Goal: Communication & Community: Answer question/provide support

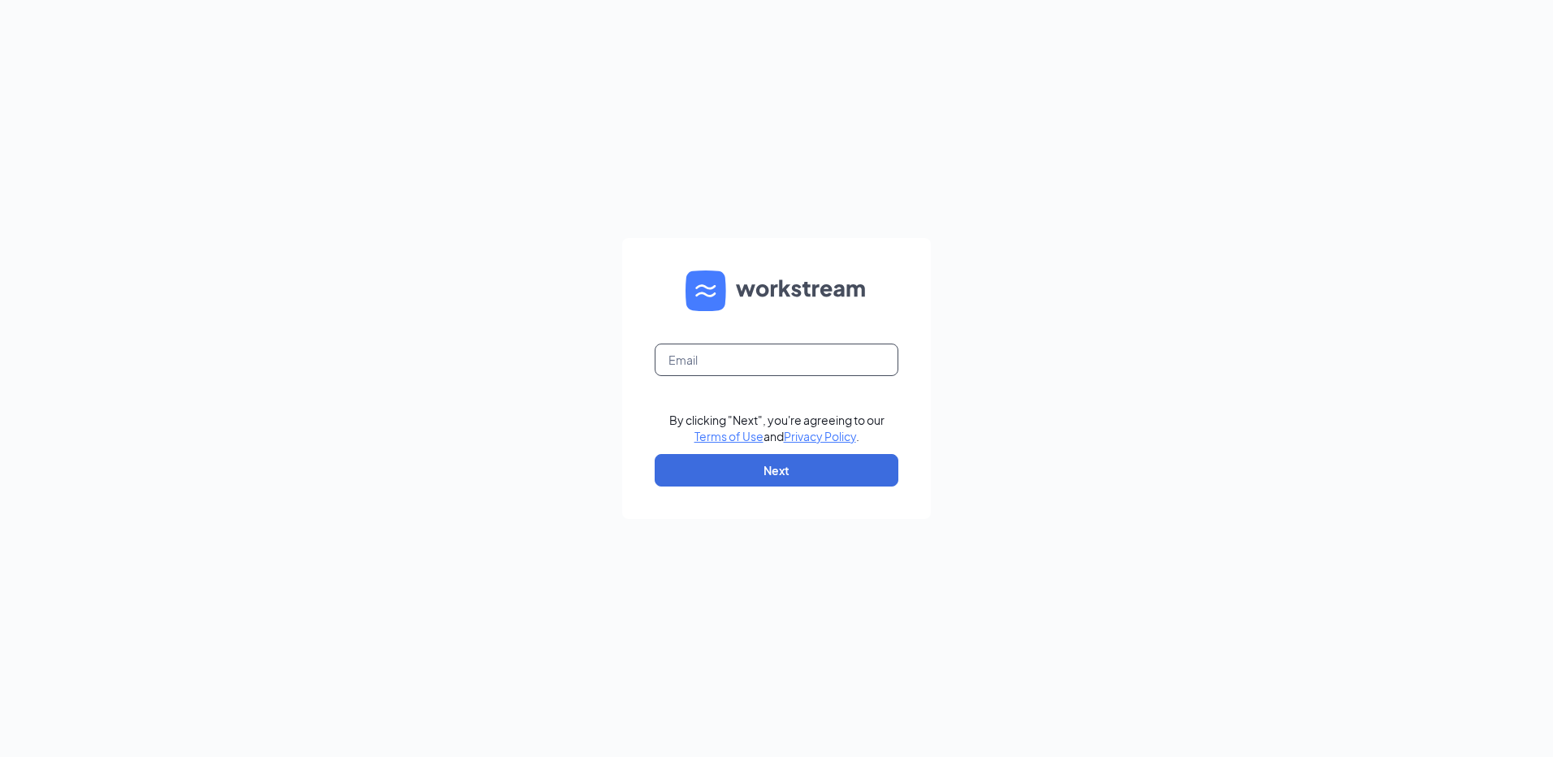
click at [743, 363] on input "text" at bounding box center [777, 360] width 244 height 32
type input "Fl1428@pjunited.com"
click at [722, 484] on button "Next" at bounding box center [777, 470] width 244 height 32
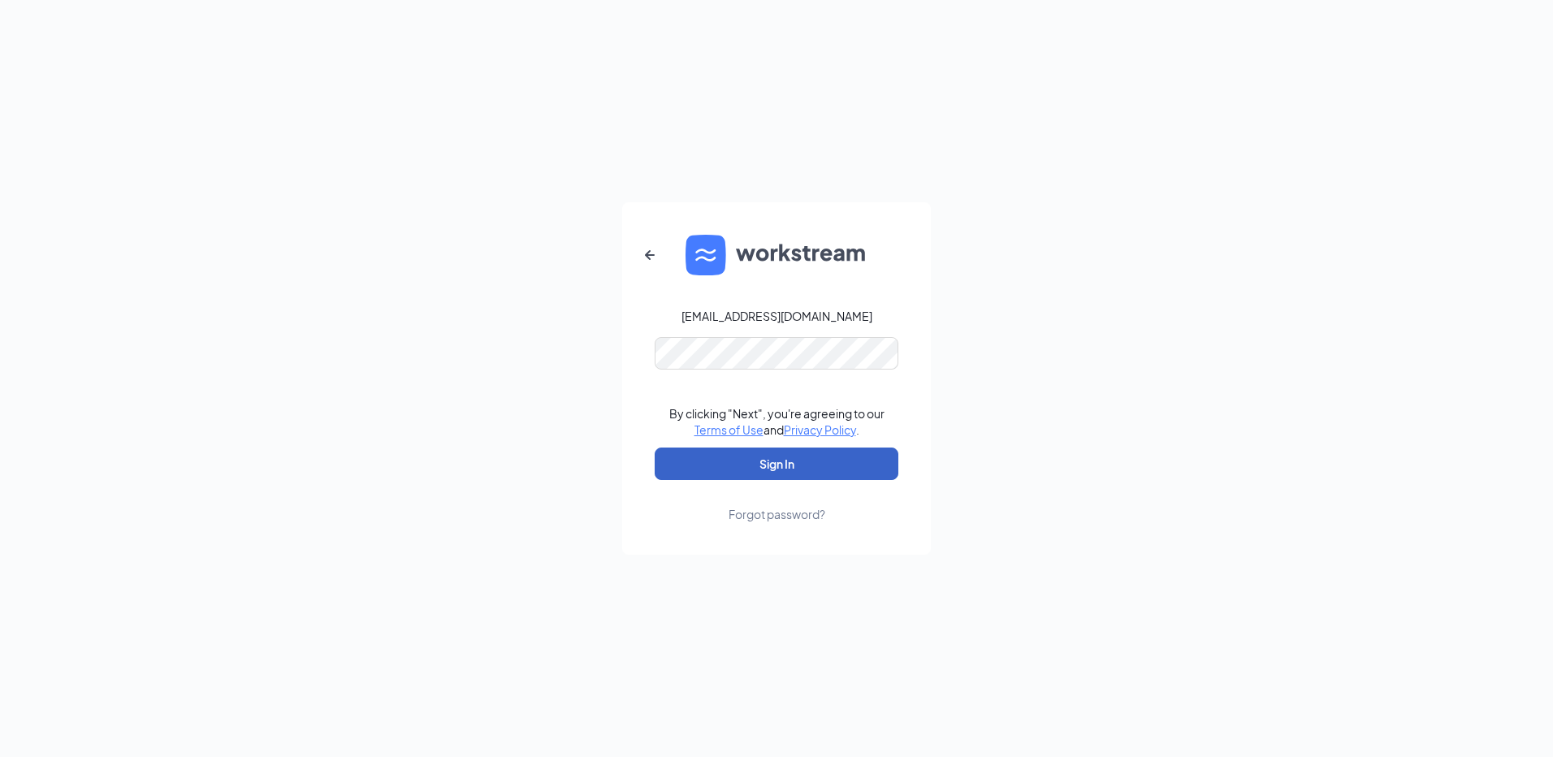
click at [770, 465] on button "Sign In" at bounding box center [777, 464] width 244 height 32
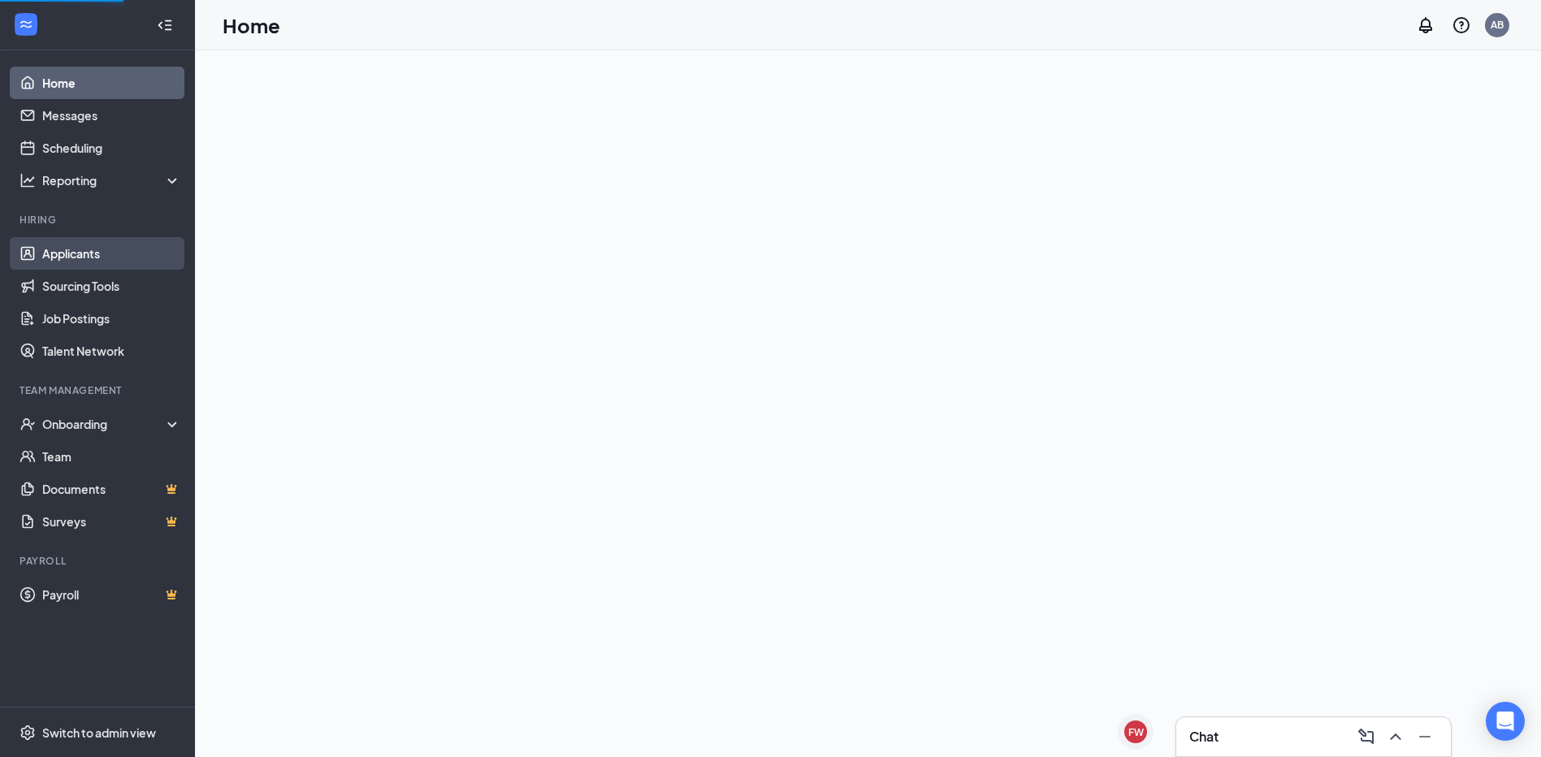
click at [90, 252] on link "Applicants" at bounding box center [111, 253] width 139 height 32
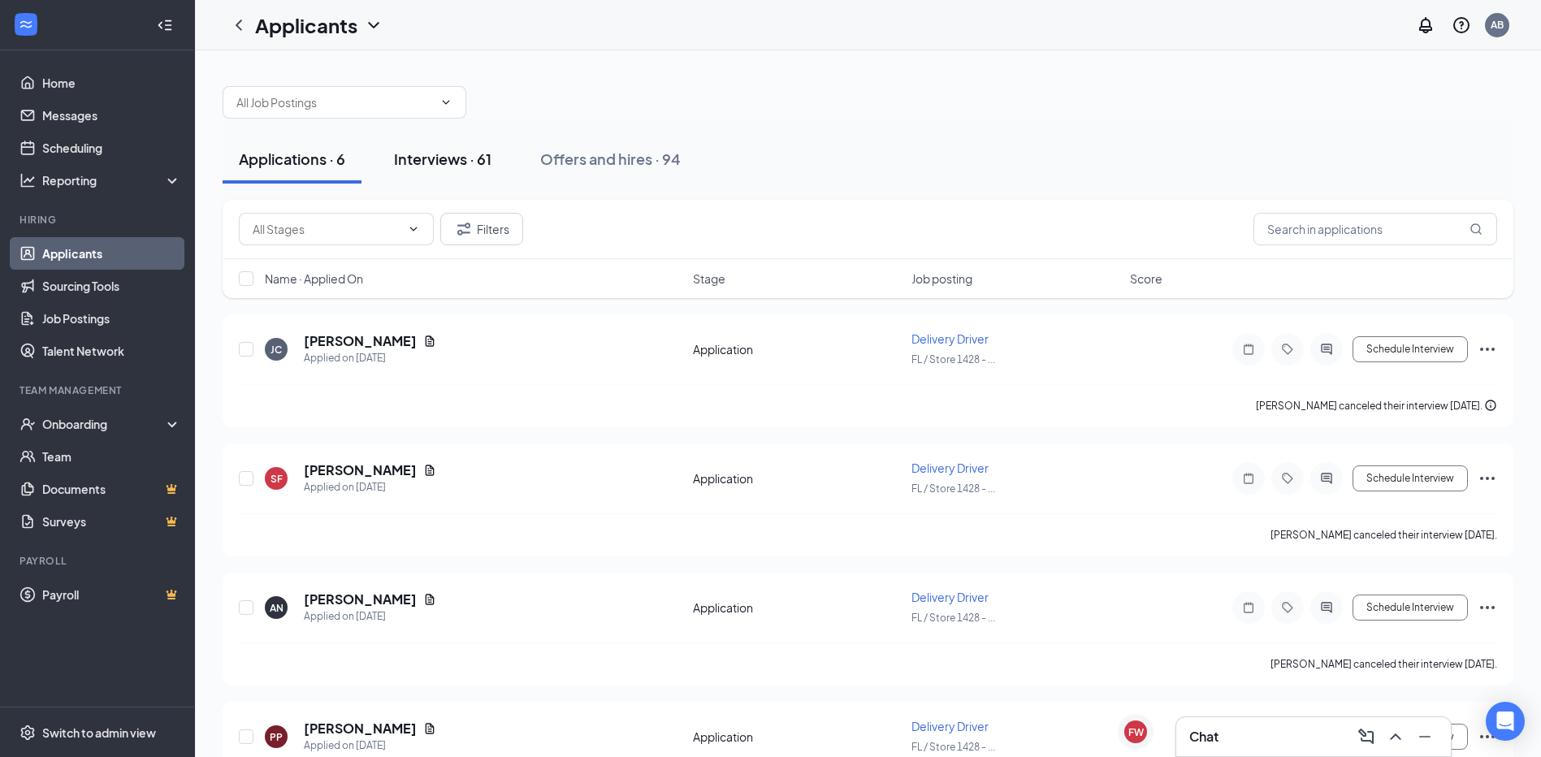
click at [470, 169] on button "Interviews · 61" at bounding box center [443, 159] width 130 height 49
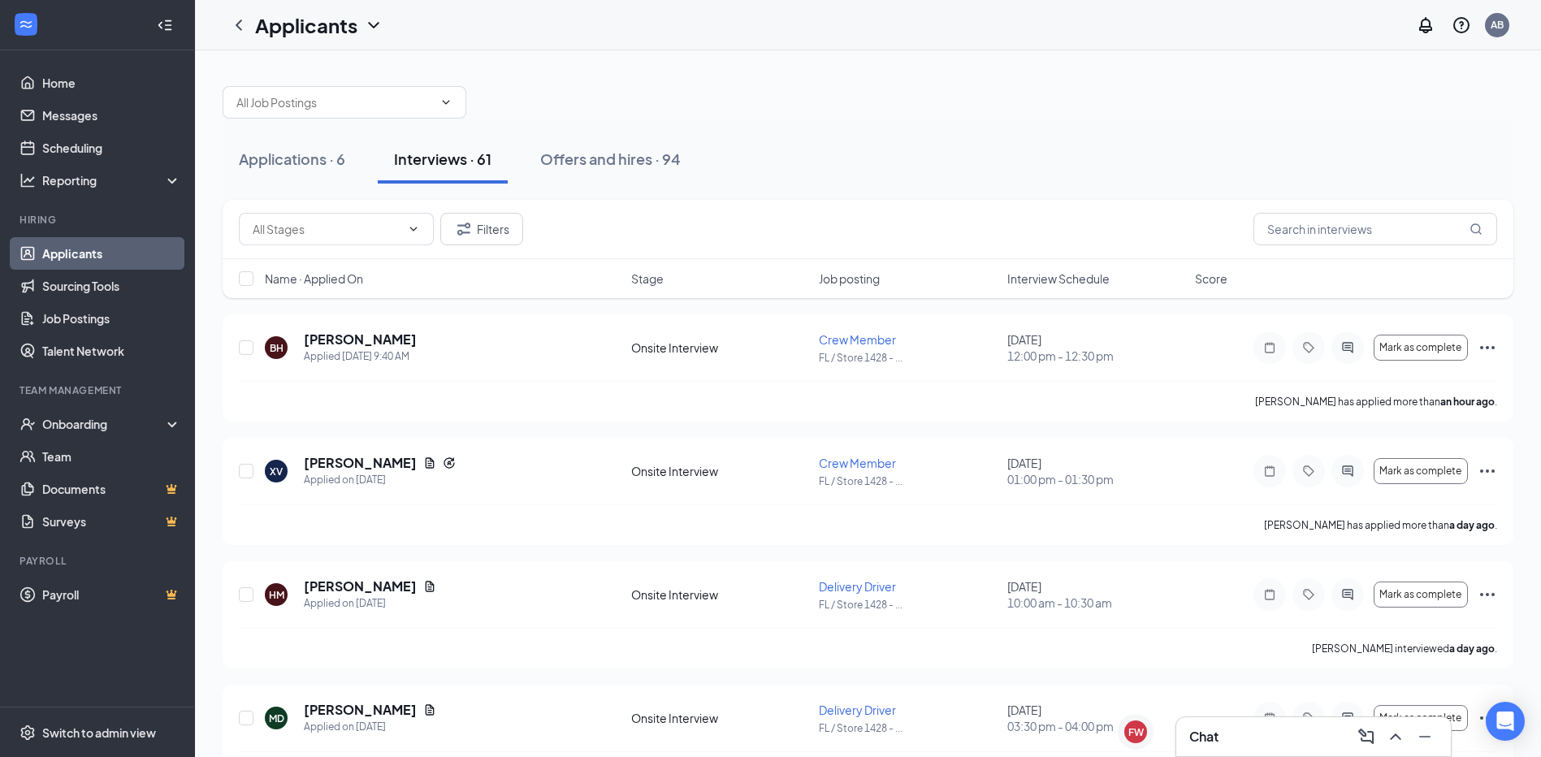
click at [1089, 279] on span "Interview Schedule" at bounding box center [1058, 278] width 102 height 16
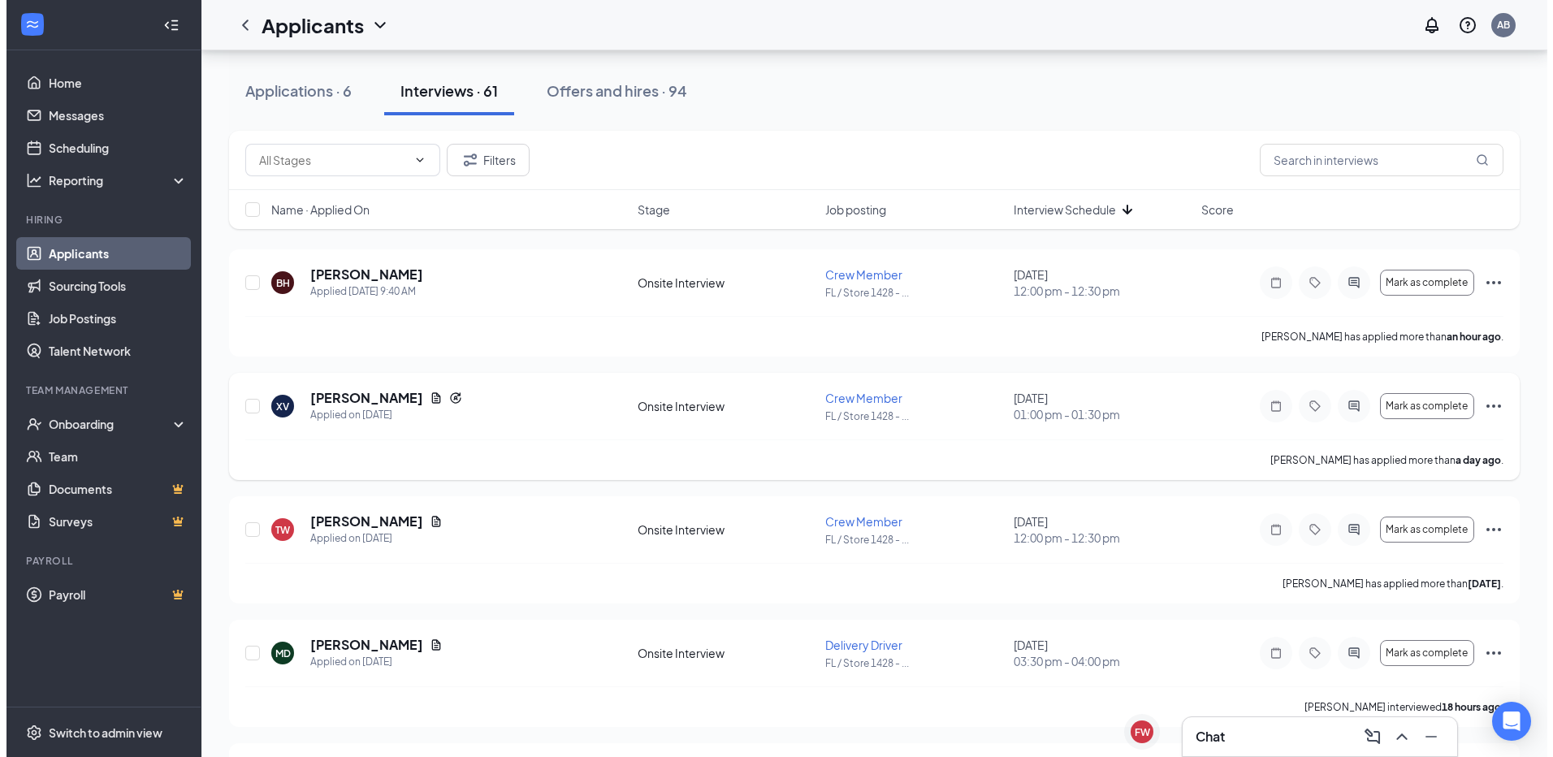
scroll to position [162, 0]
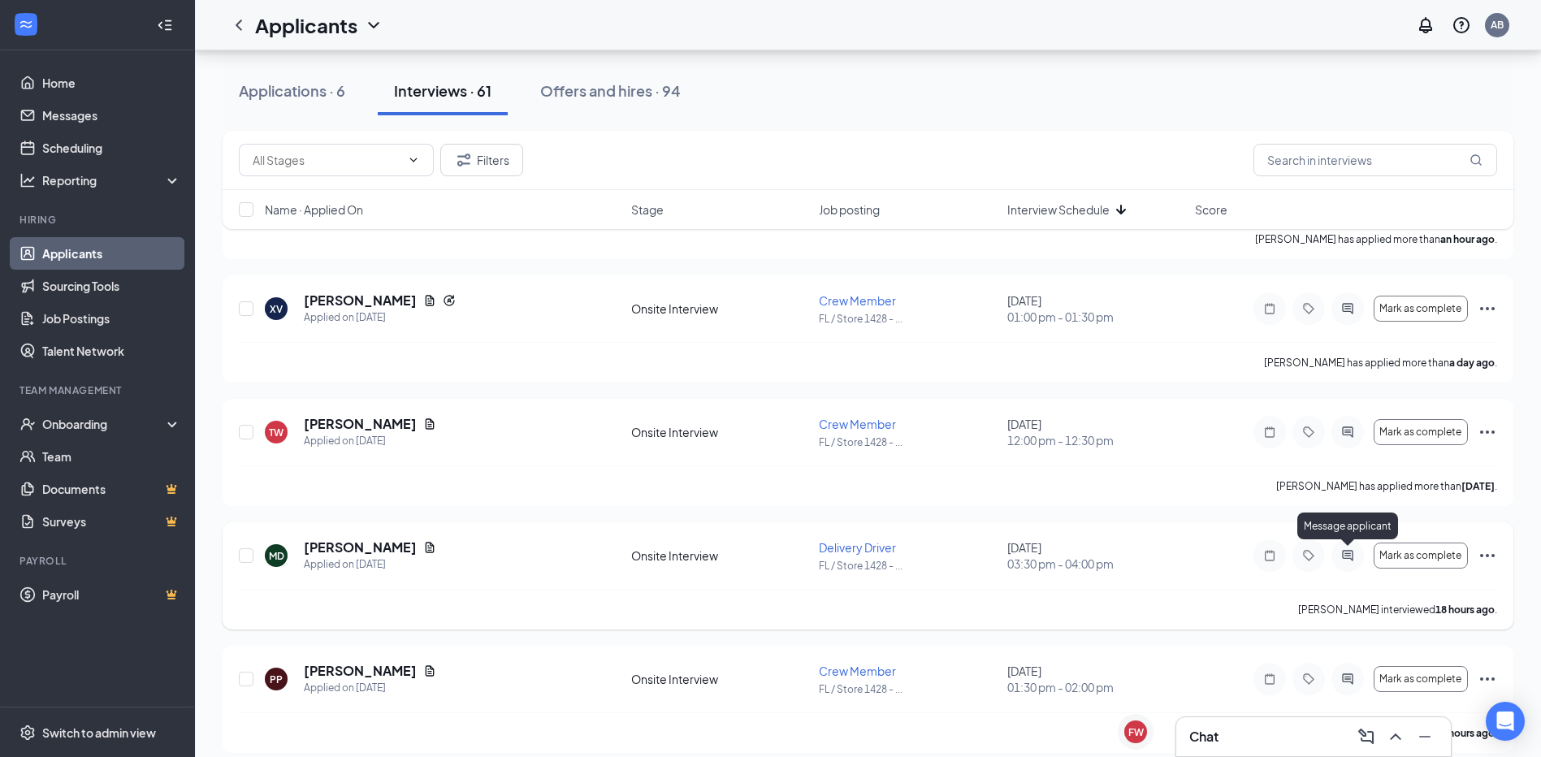
click at [1357, 556] on icon "ActiveChat" at bounding box center [1347, 555] width 19 height 13
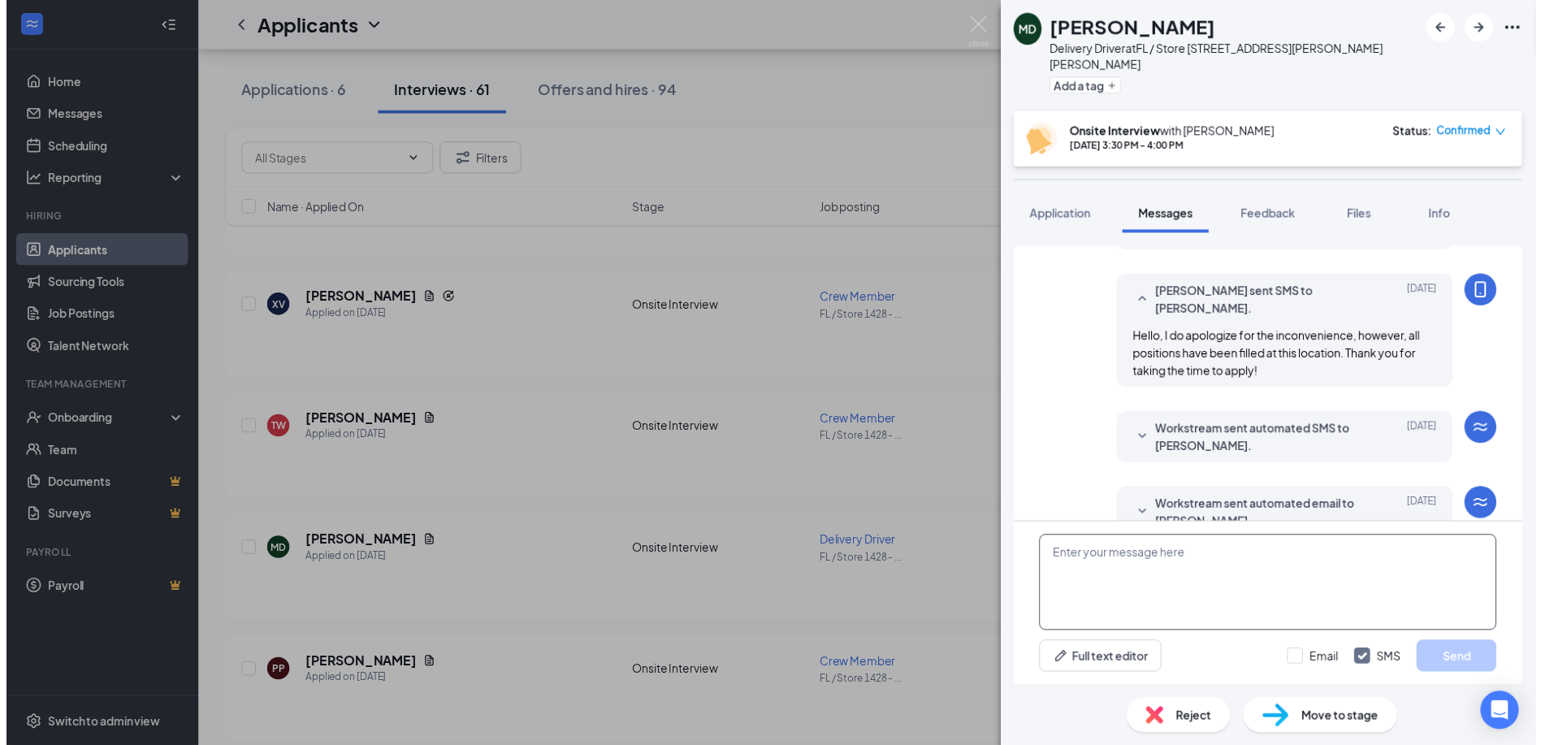
scroll to position [538, 0]
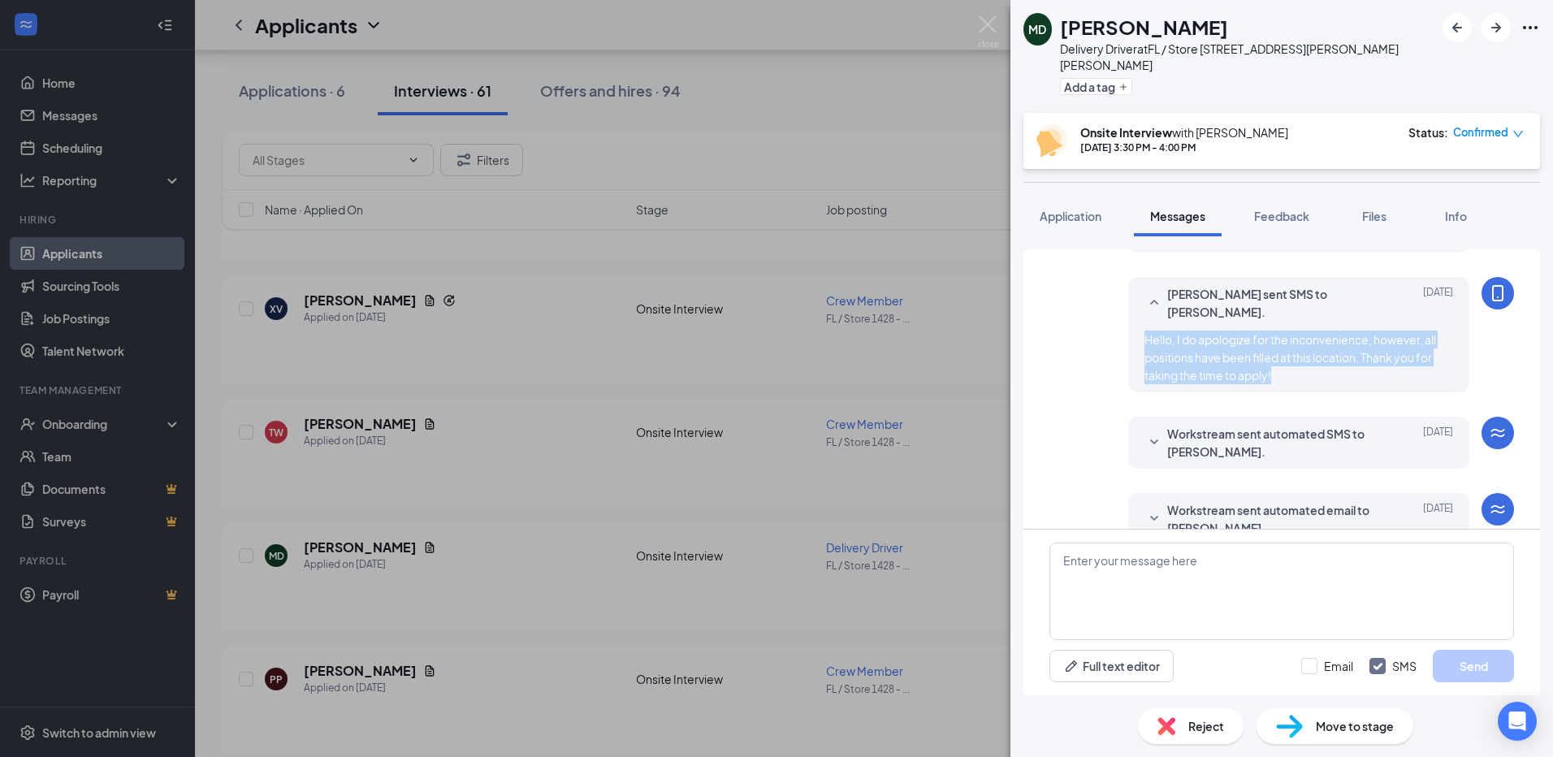
drag, startPoint x: 1128, startPoint y: 302, endPoint x: 1301, endPoint y: 371, distance: 186.3
click at [1301, 371] on div "Load earlier interactions (about 7 more) Workstream sent automated SMS to [PERS…" at bounding box center [1281, 137] width 465 height 850
drag, startPoint x: 1301, startPoint y: 371, endPoint x: 1231, endPoint y: 340, distance: 77.1
click at [828, 264] on div "MD [PERSON_NAME] Delivery Driver at [GEOGRAPHIC_DATA] / Store 1428 - [PERSON_NA…" at bounding box center [776, 378] width 1553 height 757
click at [703, 273] on div "MD [PERSON_NAME] Delivery Driver at [GEOGRAPHIC_DATA] / Store 1428 - [PERSON_NA…" at bounding box center [776, 378] width 1553 height 757
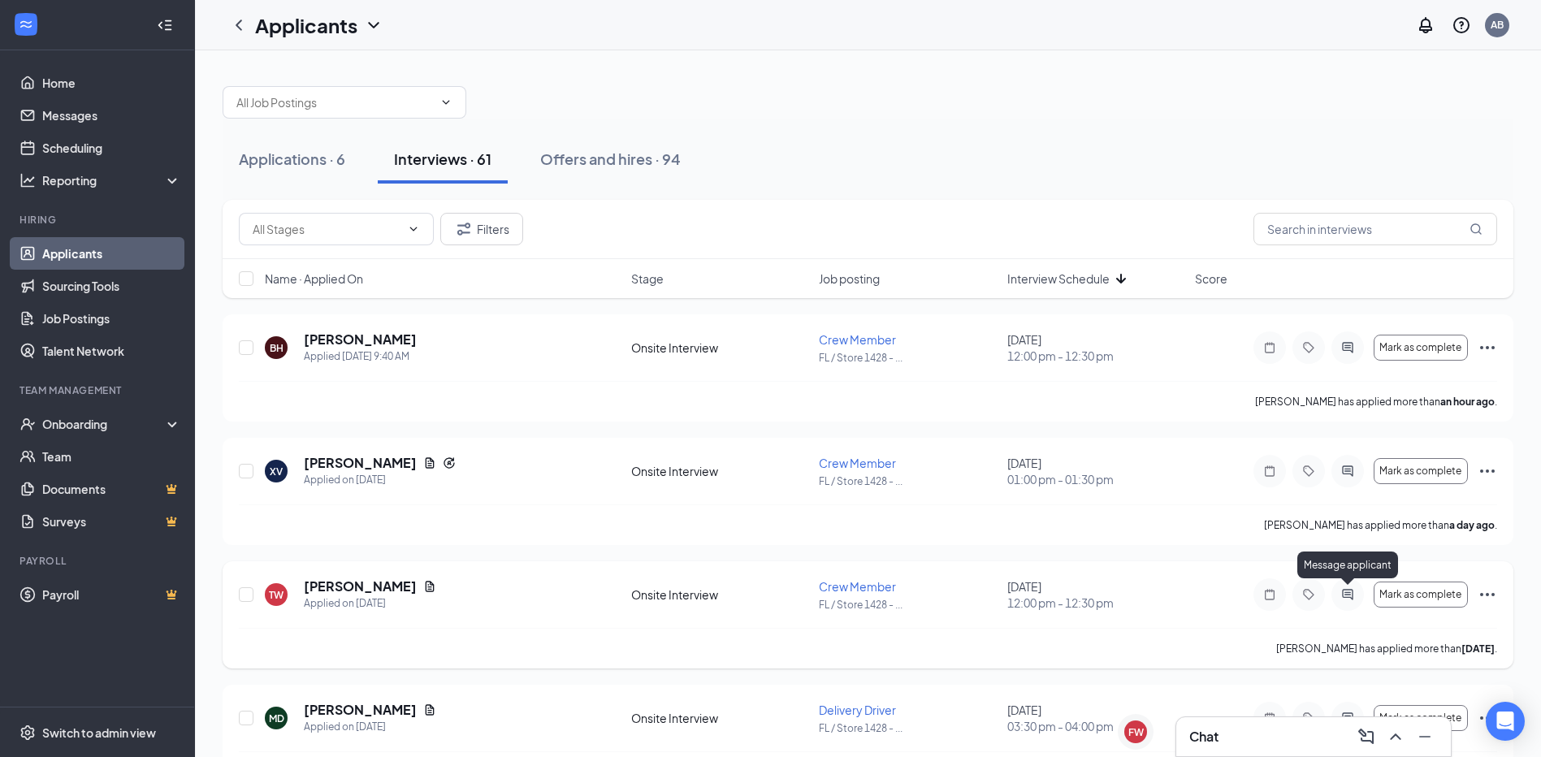
click at [1349, 592] on icon "ActiveChat" at bounding box center [1347, 594] width 11 height 11
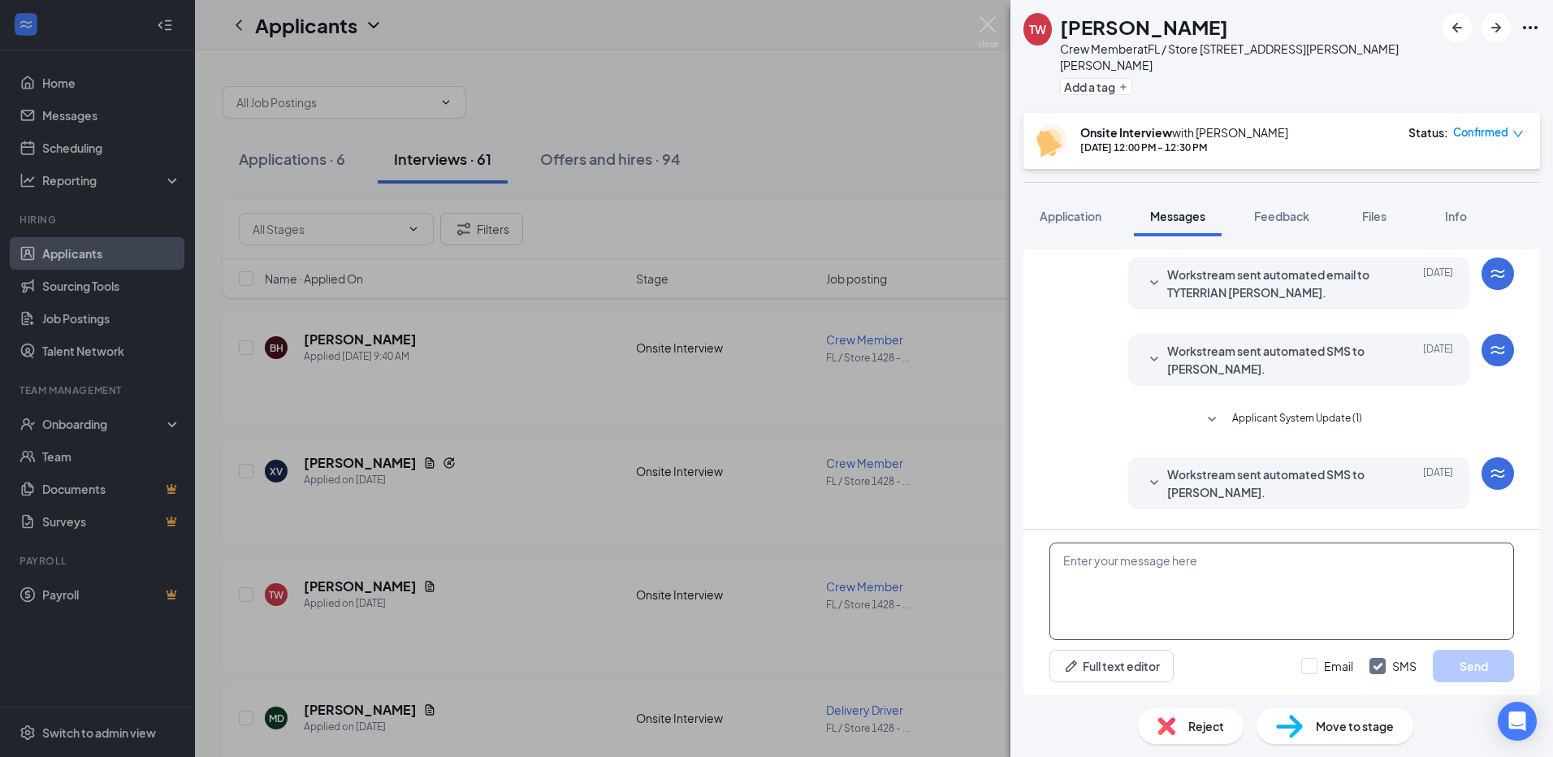
scroll to position [461, 0]
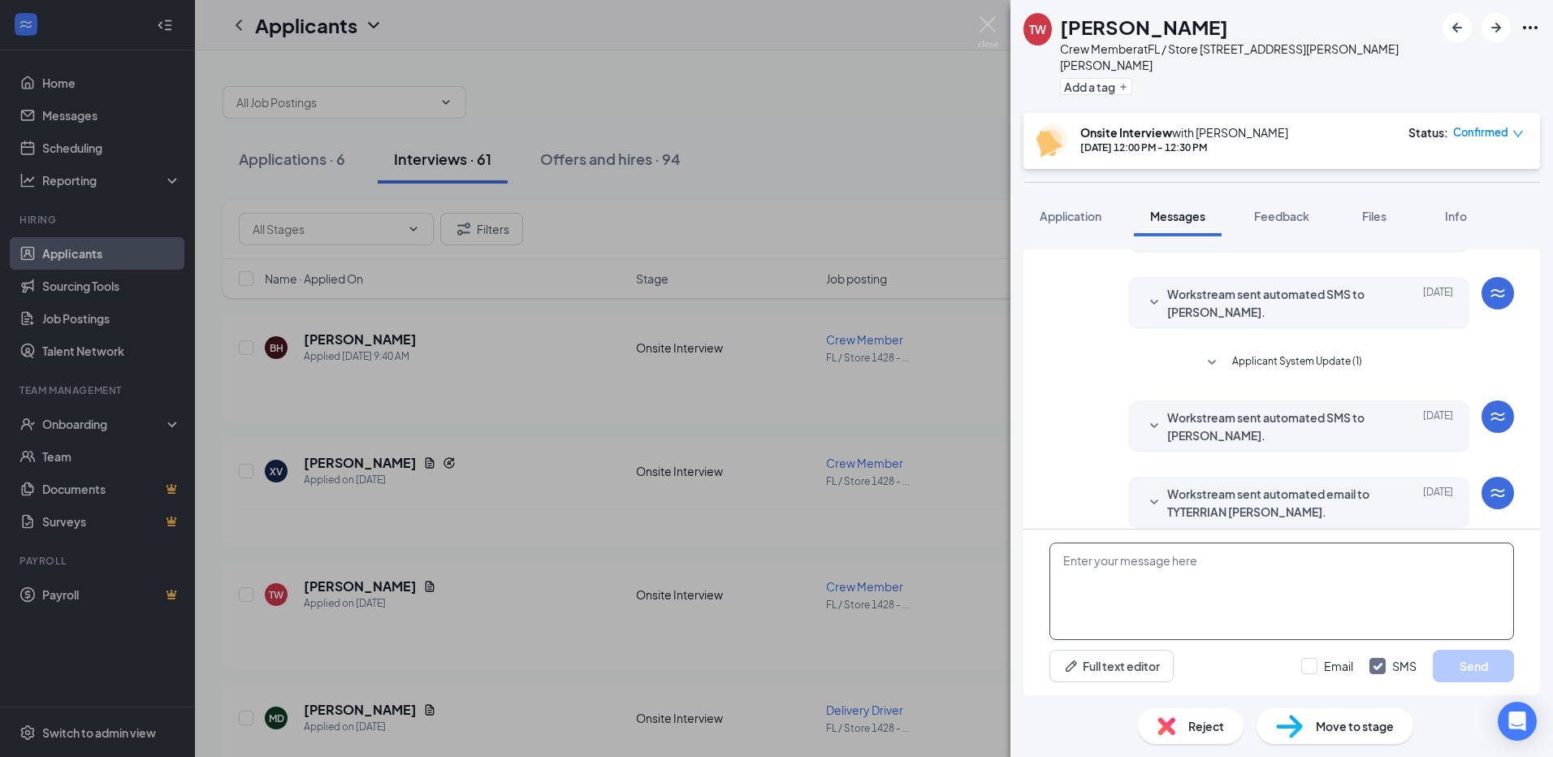
paste textarea "Hello, I do apologize for the inconvenience, however, all positions have been f…"
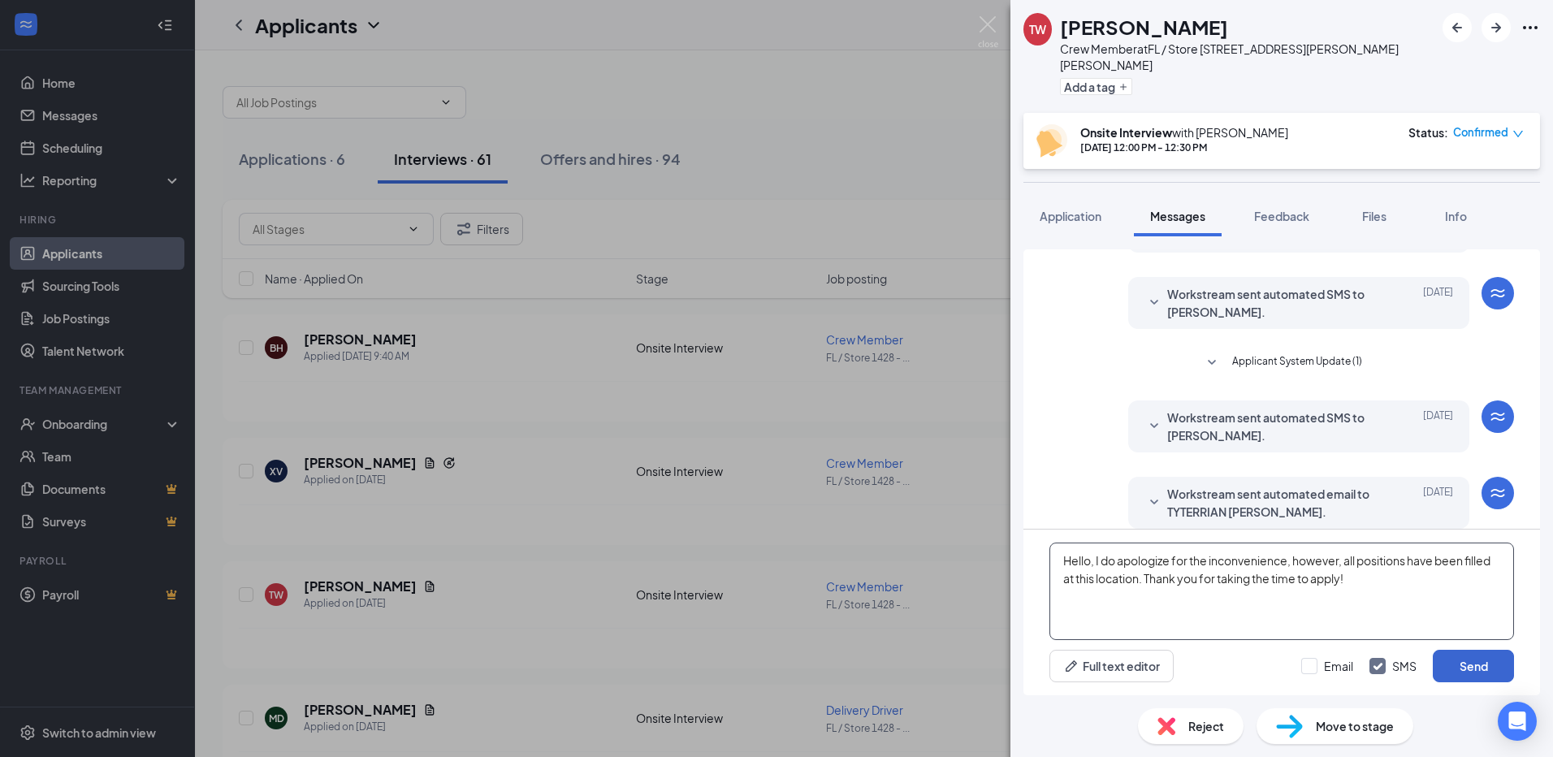
type textarea "Hello, I do apologize for the inconvenience, however, all positions have been f…"
click at [1462, 656] on button "Send" at bounding box center [1473, 666] width 81 height 32
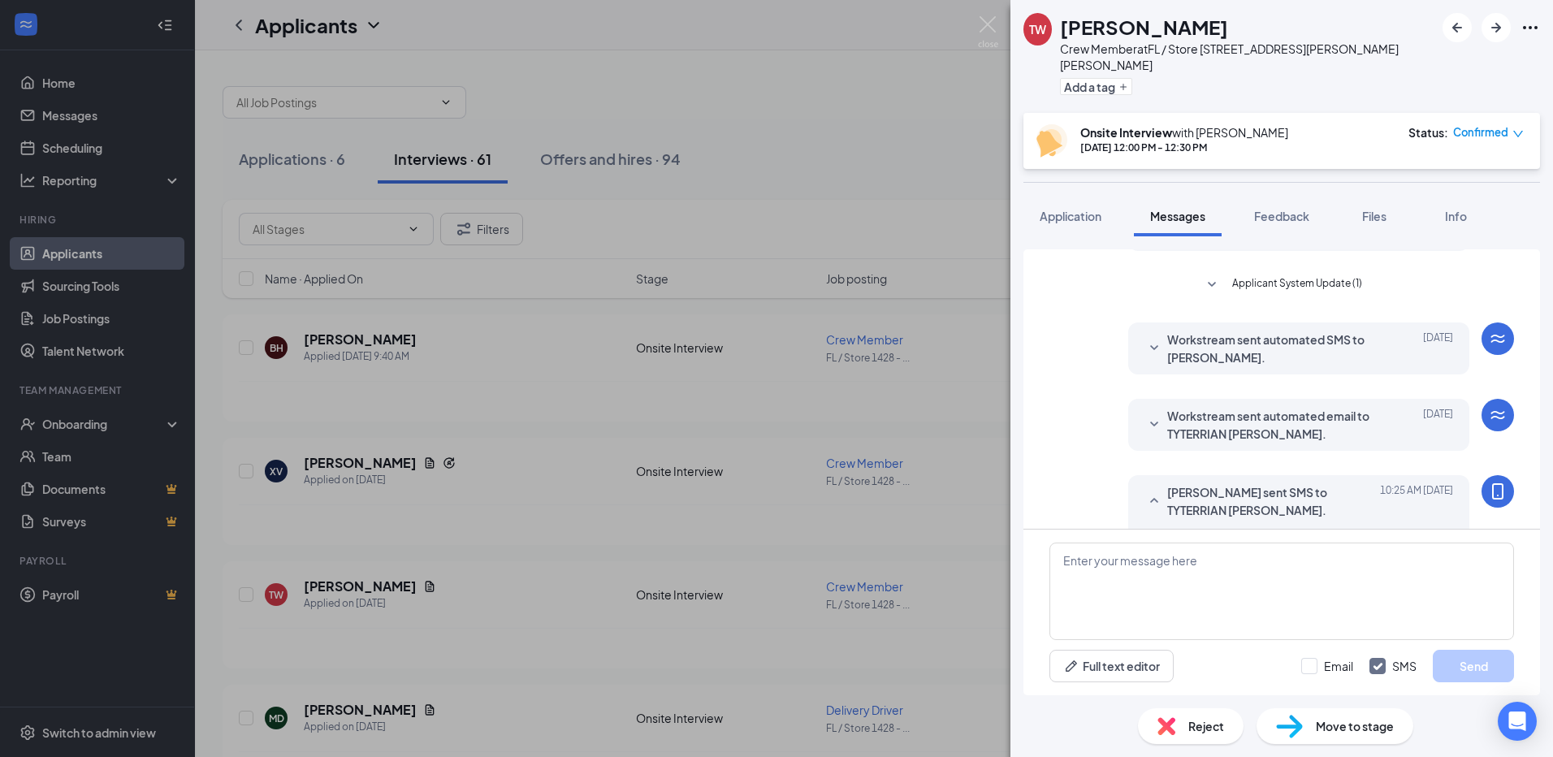
scroll to position [601, 0]
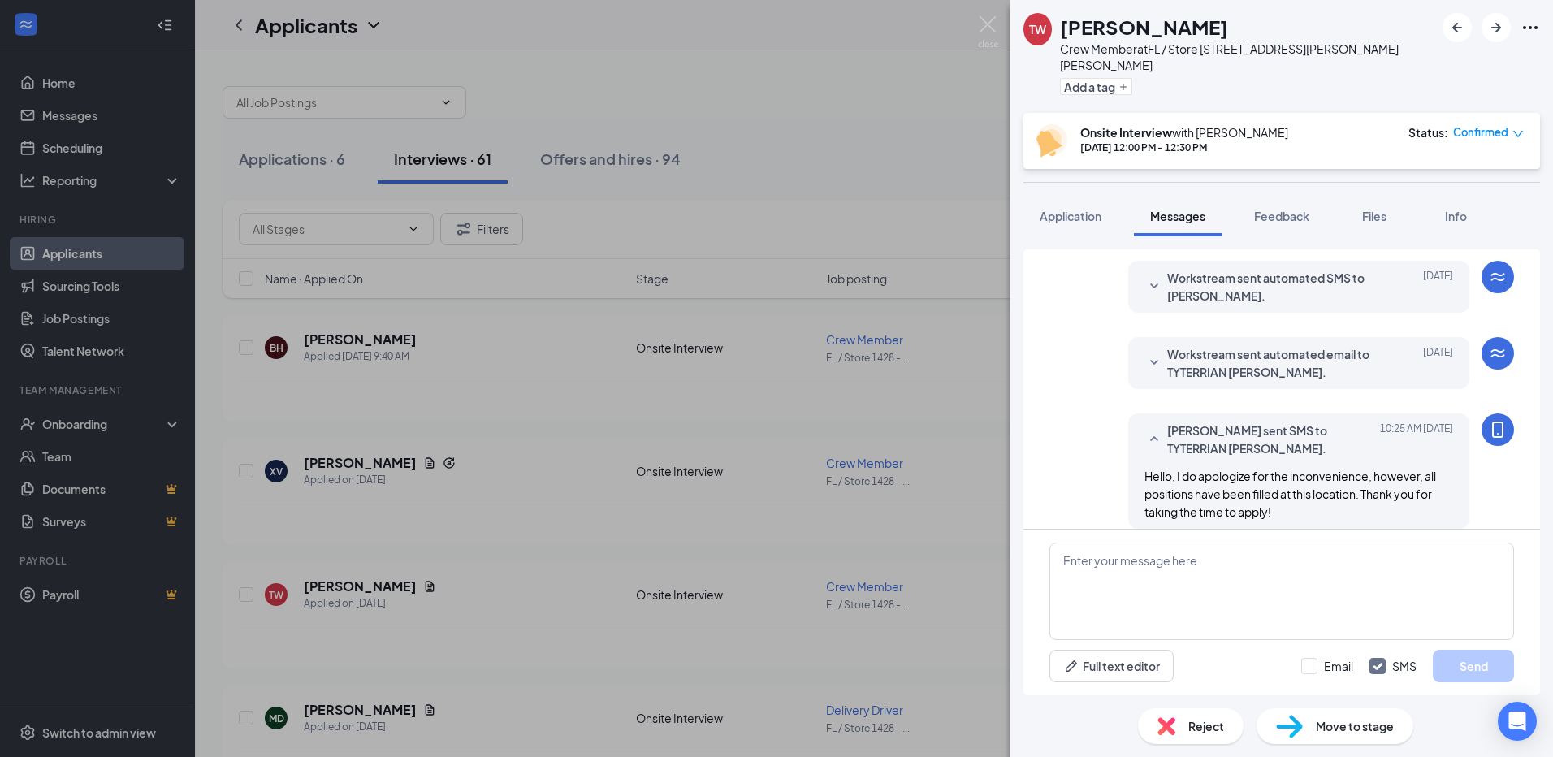
click at [952, 376] on div "TW [PERSON_NAME] Crew Member at [GEOGRAPHIC_DATA] / Store 1428 - [PERSON_NAME][…" at bounding box center [776, 378] width 1553 height 757
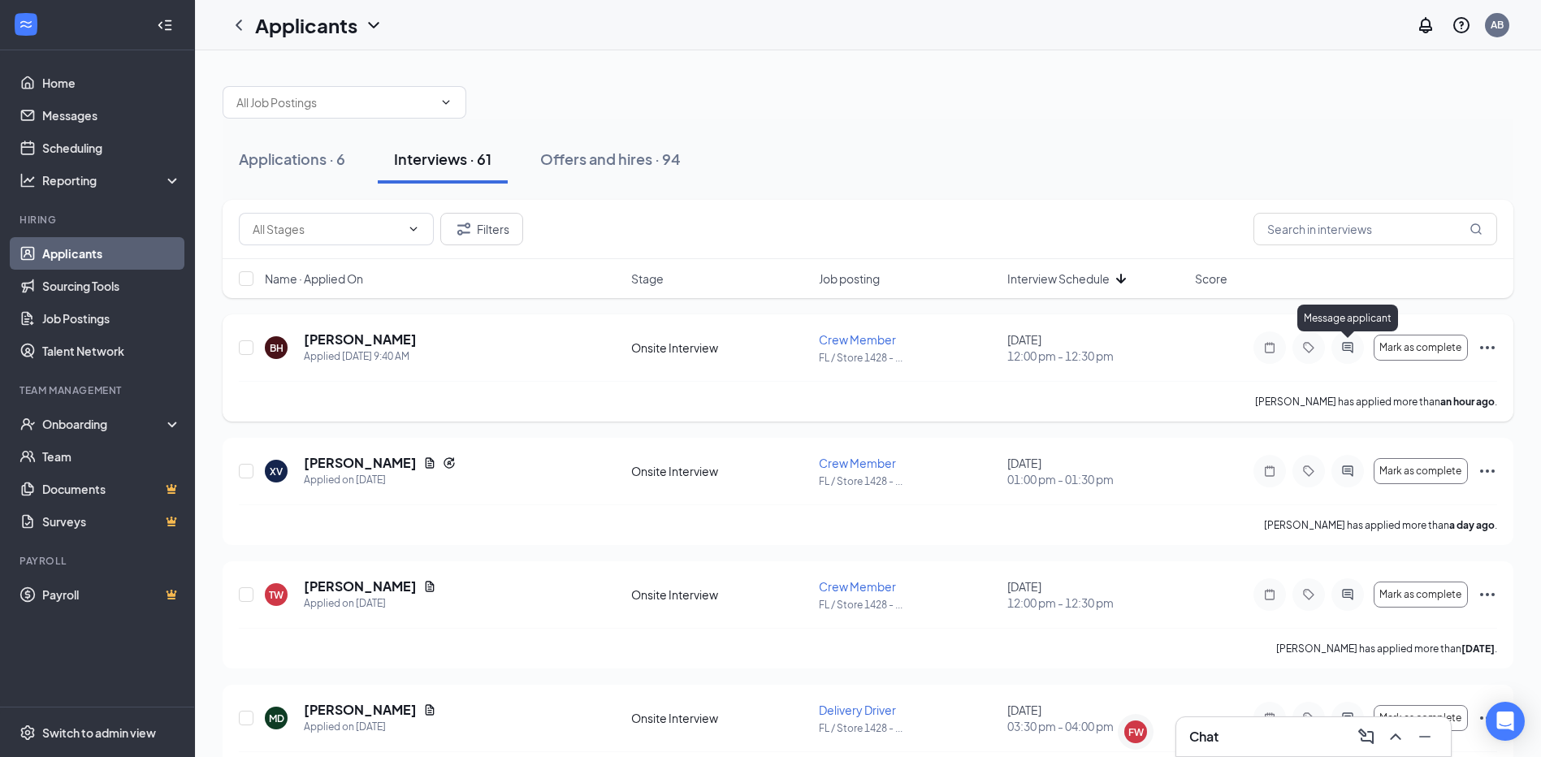
click at [1352, 345] on icon "ActiveChat" at bounding box center [1347, 347] width 19 height 13
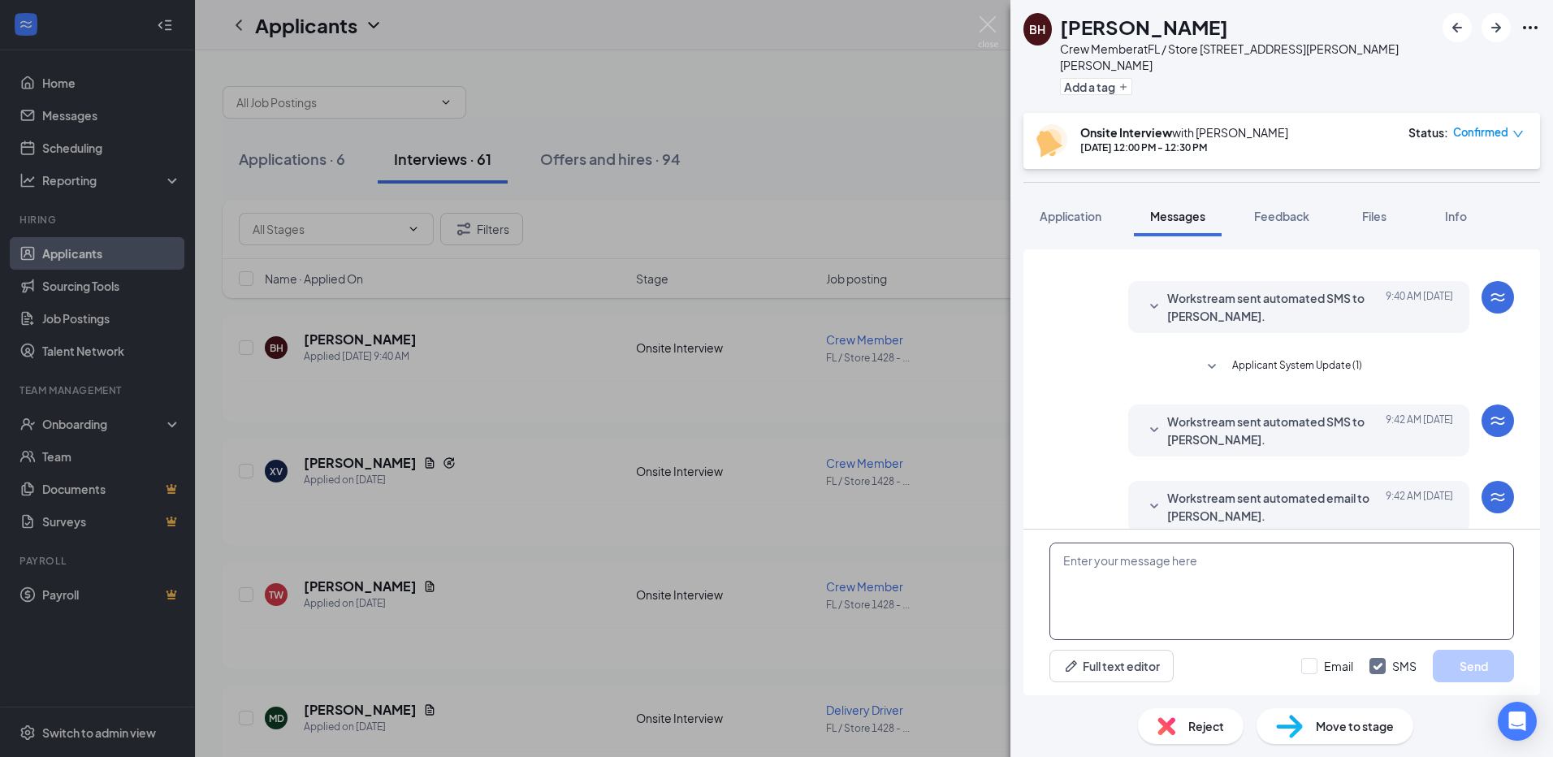
scroll to position [151, 0]
paste textarea "Hello, I do apologize for the inconvenience, however, all positions have been f…"
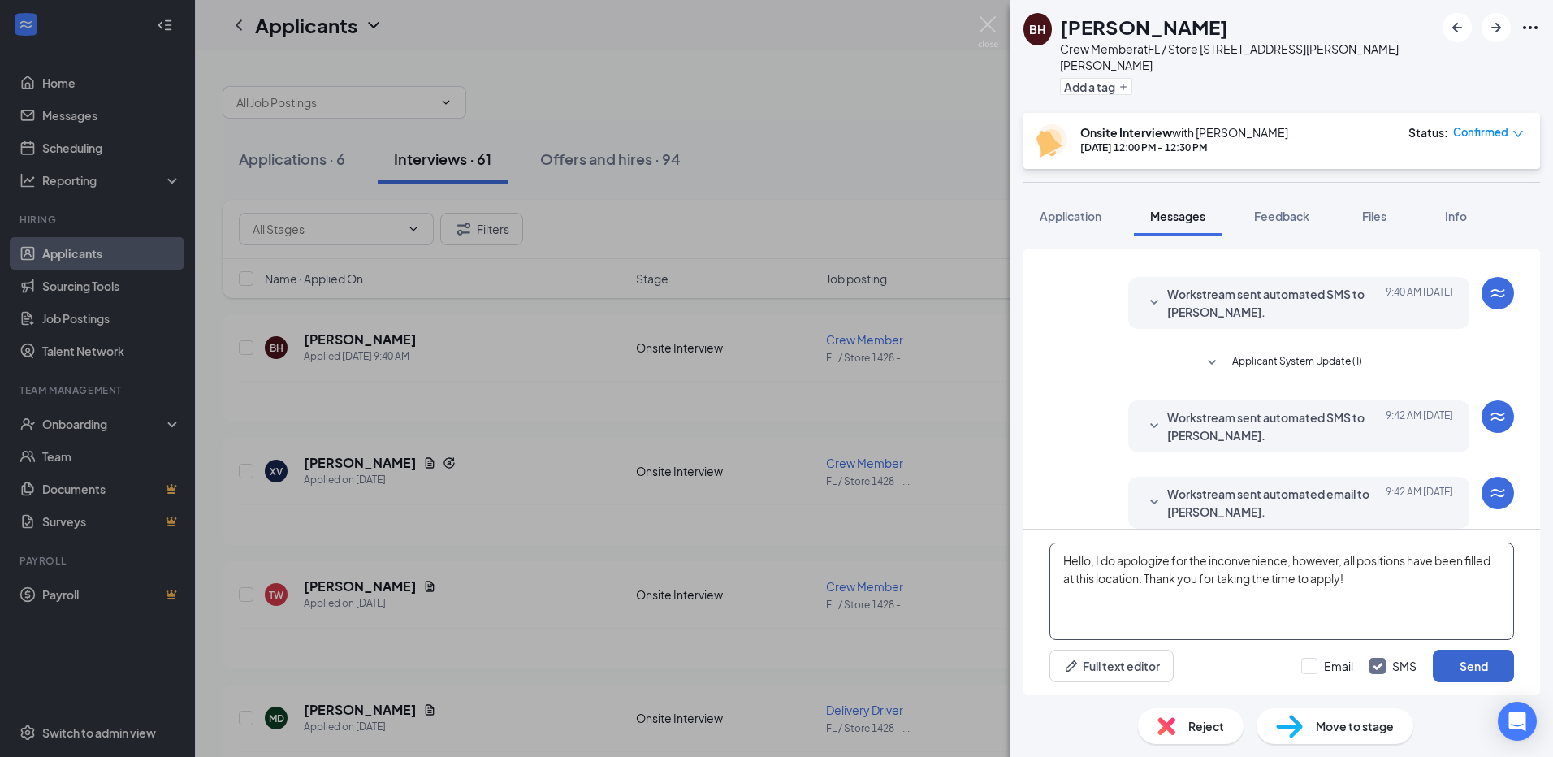
type textarea "Hello, I do apologize for the inconvenience, however, all positions have been f…"
click at [1467, 669] on button "Send" at bounding box center [1473, 666] width 81 height 32
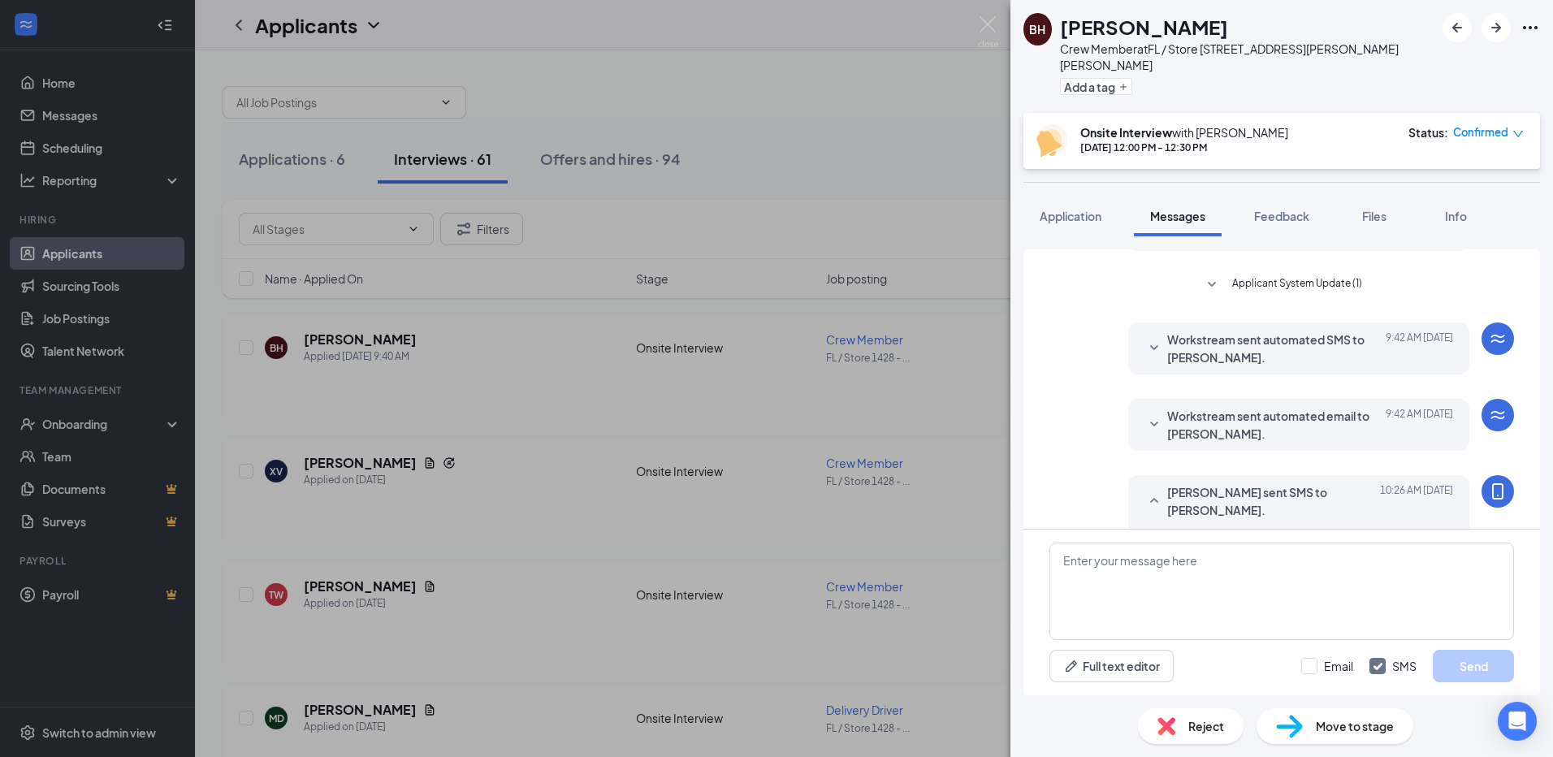
scroll to position [291, 0]
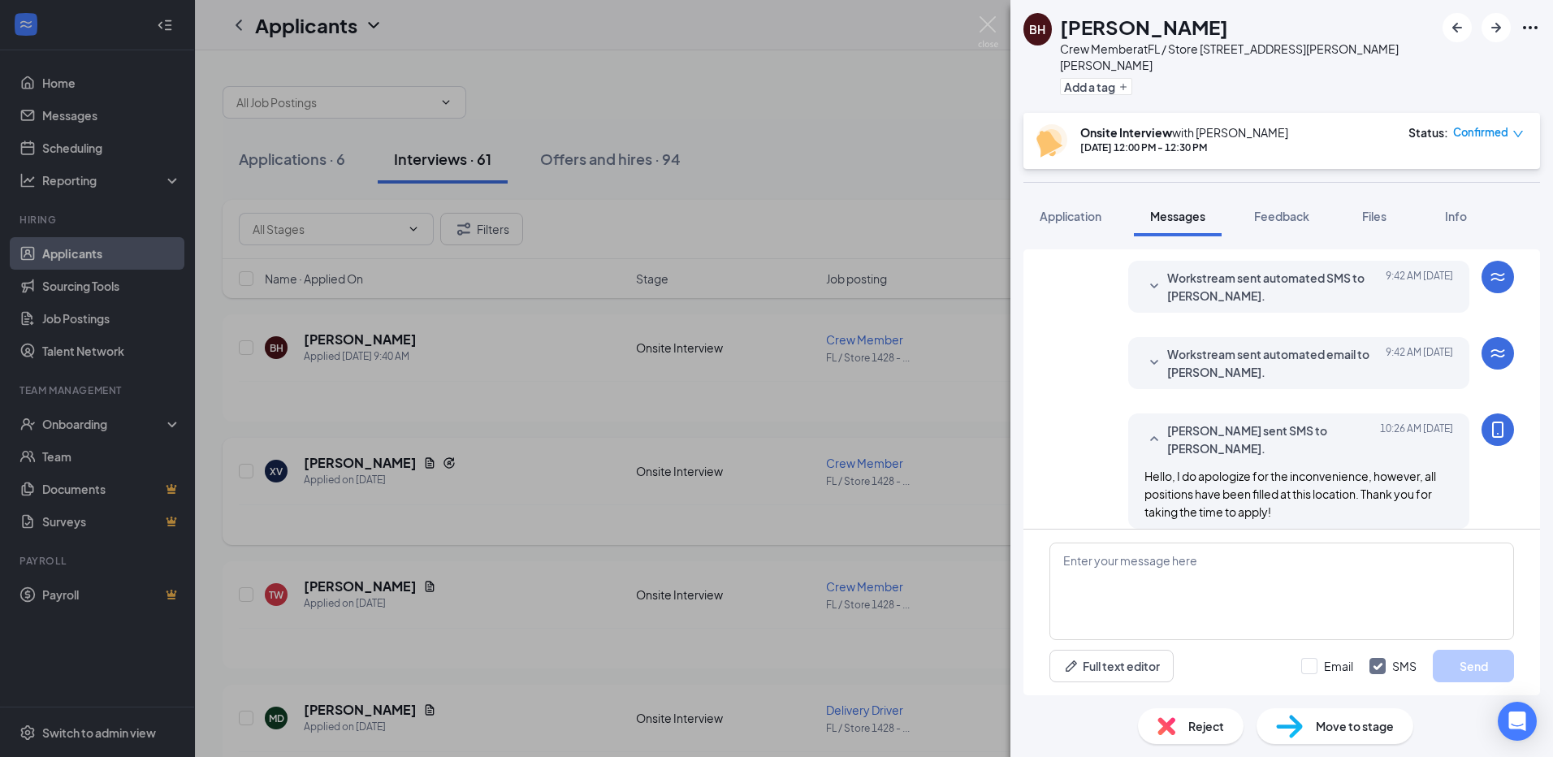
drag, startPoint x: 875, startPoint y: 400, endPoint x: 1015, endPoint y: 442, distance: 145.7
click at [875, 401] on div "BH [PERSON_NAME] Crew Member at [GEOGRAPHIC_DATA] / Store 1428 - [PERSON_NAME][…" at bounding box center [776, 378] width 1553 height 757
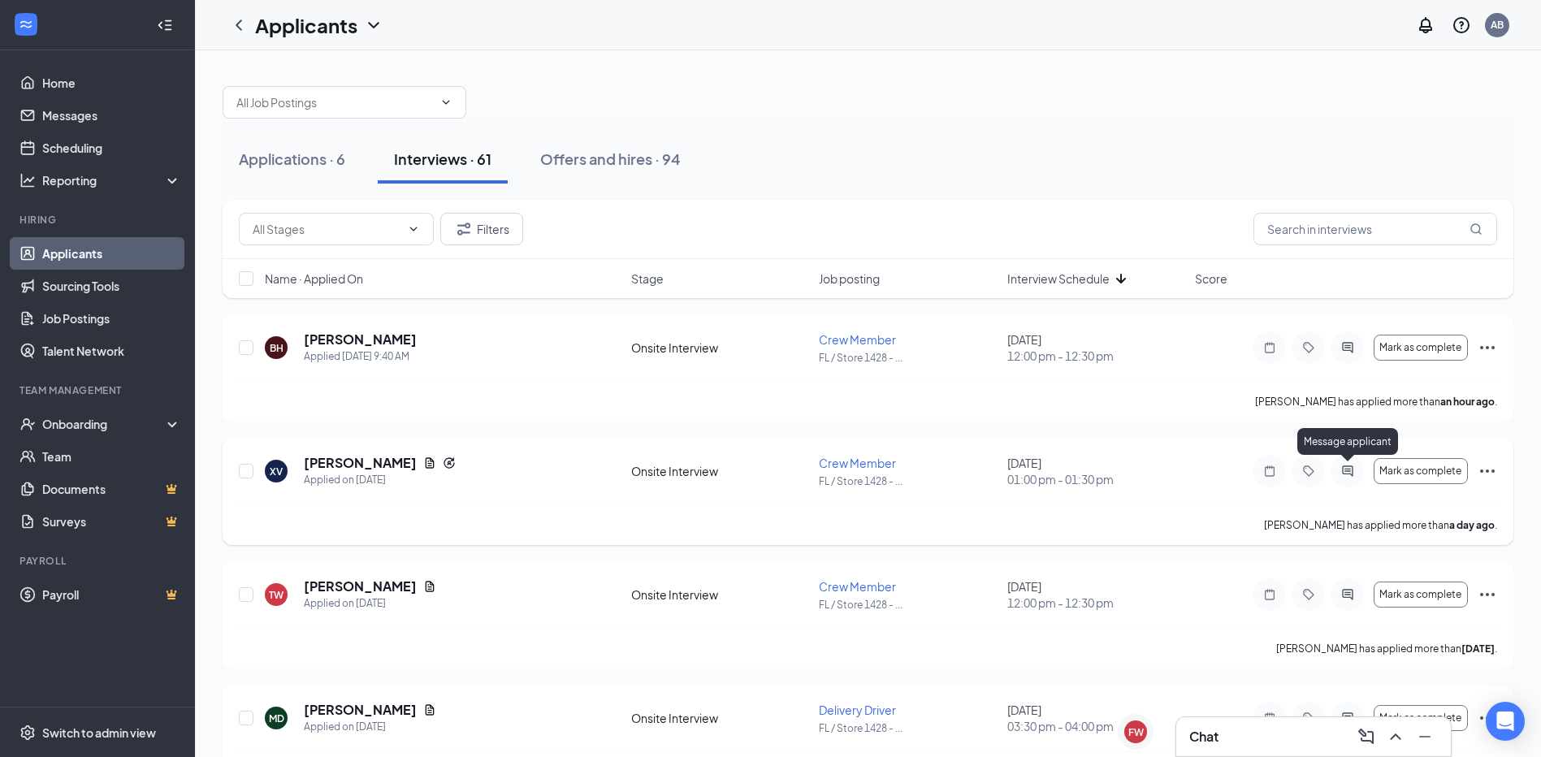
click at [1342, 471] on icon "ActiveChat" at bounding box center [1347, 471] width 19 height 13
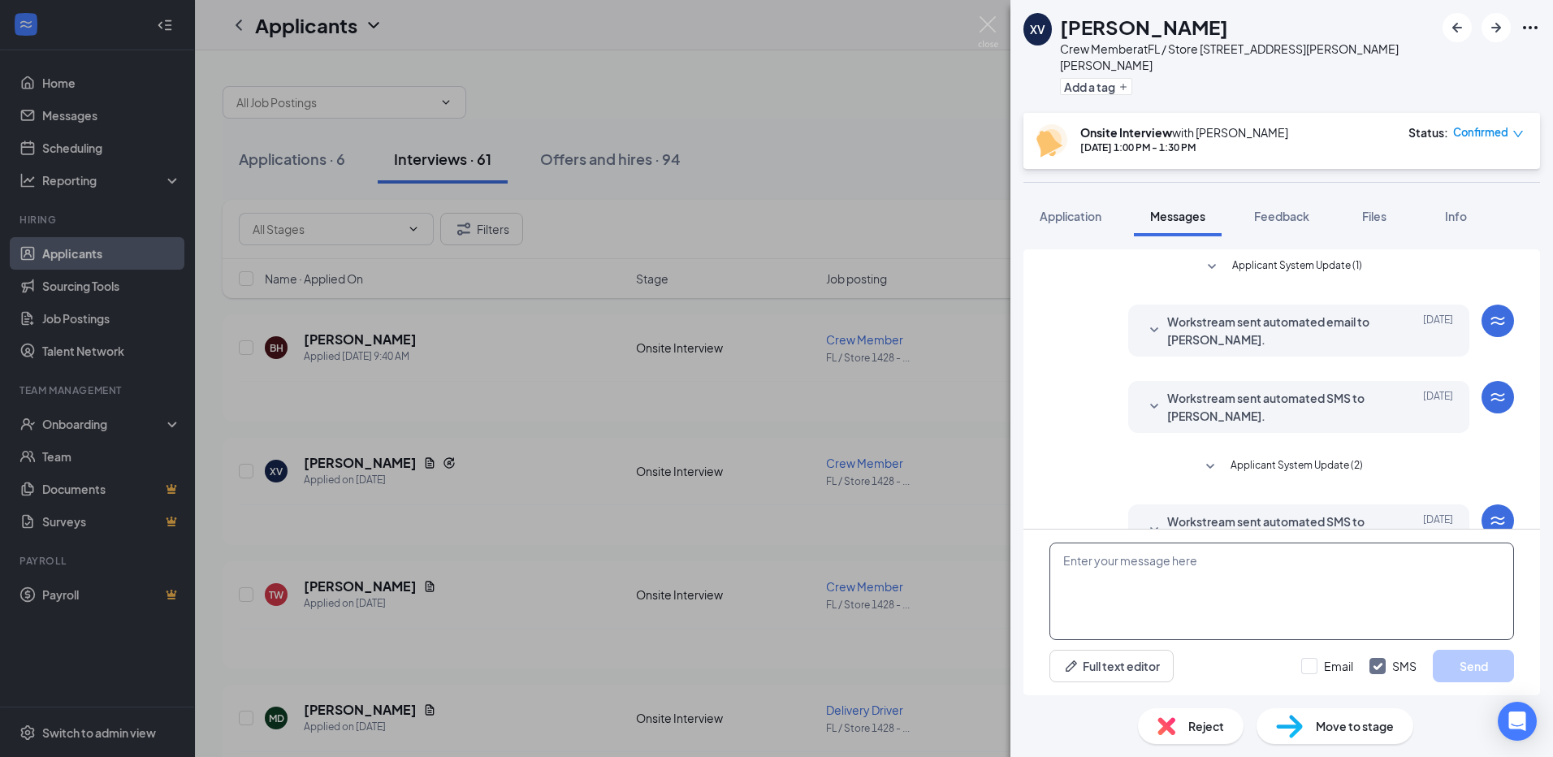
scroll to position [257, 0]
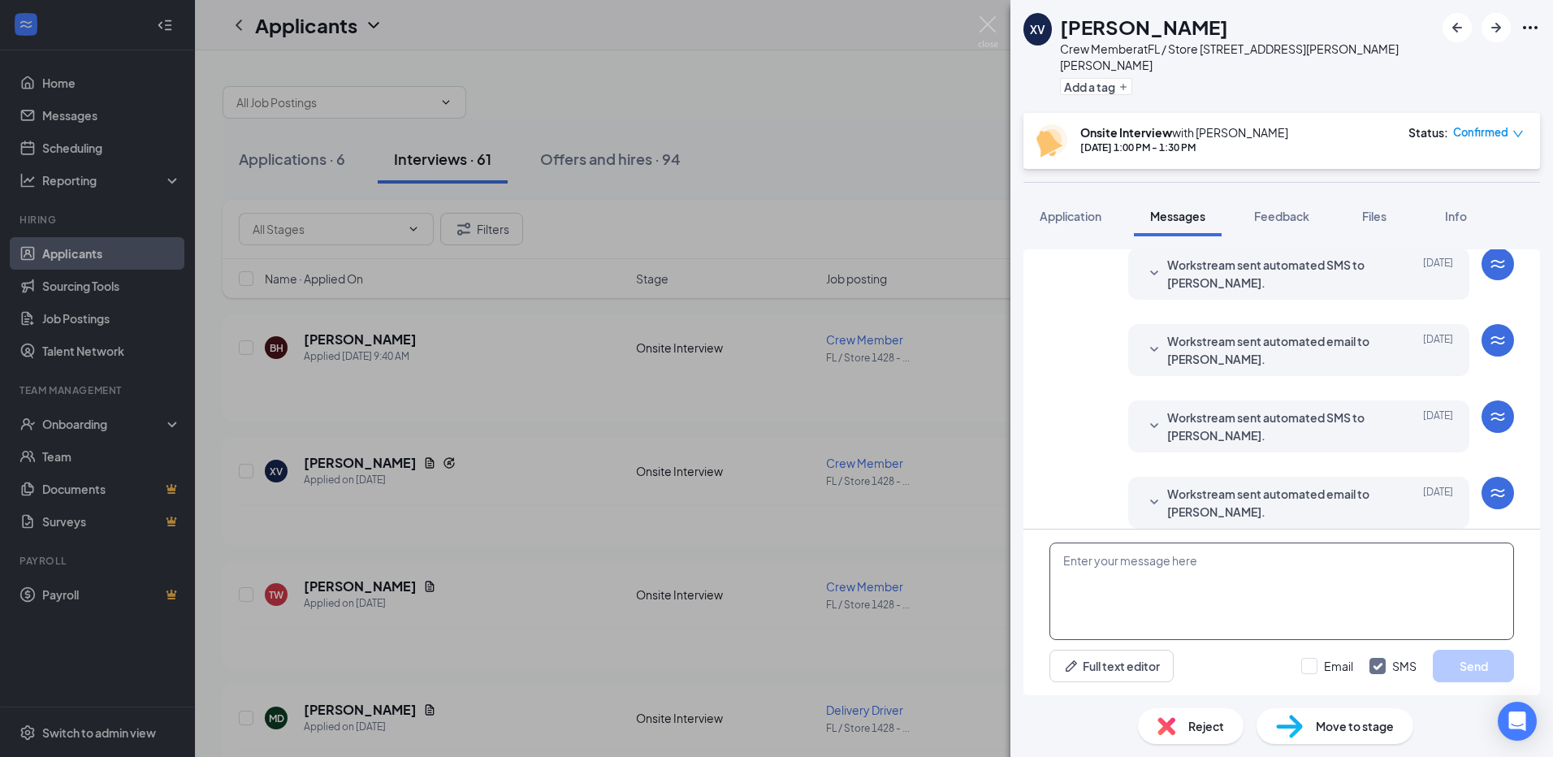
paste textarea "Hello, I do apologize for the inconvenience, however, all positions have been f…"
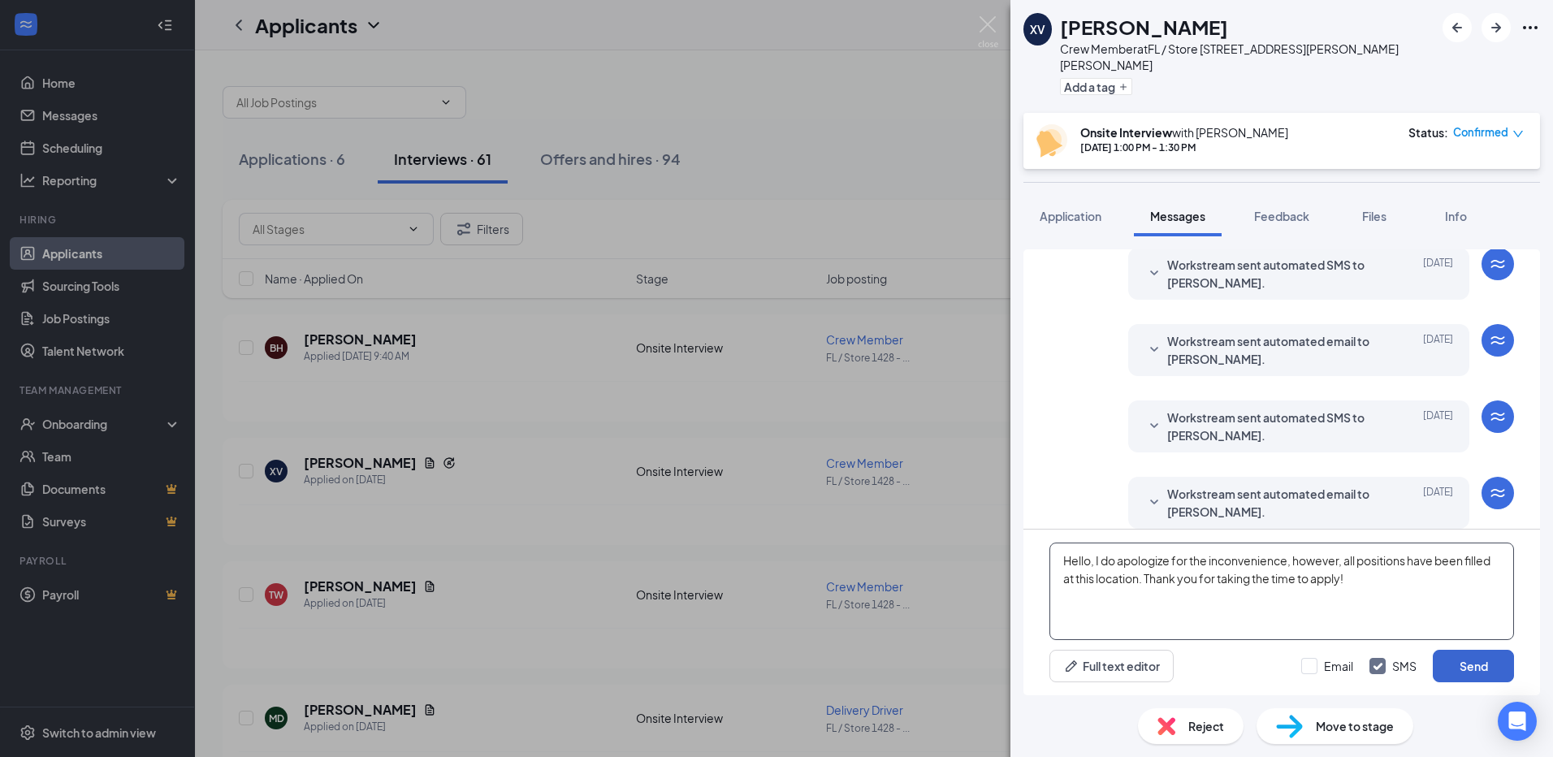
type textarea "Hello, I do apologize for the inconvenience, however, all positions have been f…"
click at [1453, 666] on button "Send" at bounding box center [1473, 666] width 81 height 32
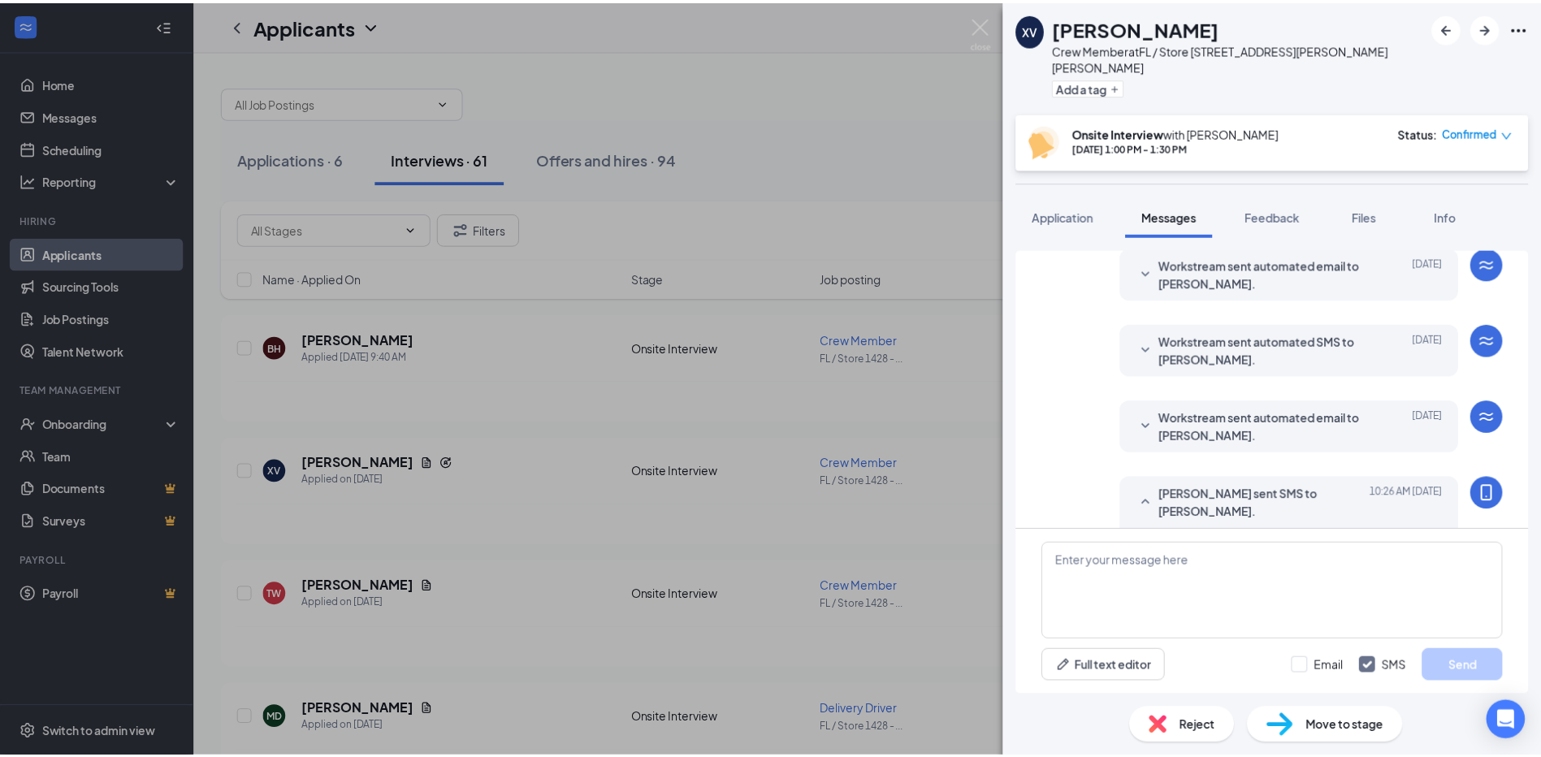
scroll to position [380, 0]
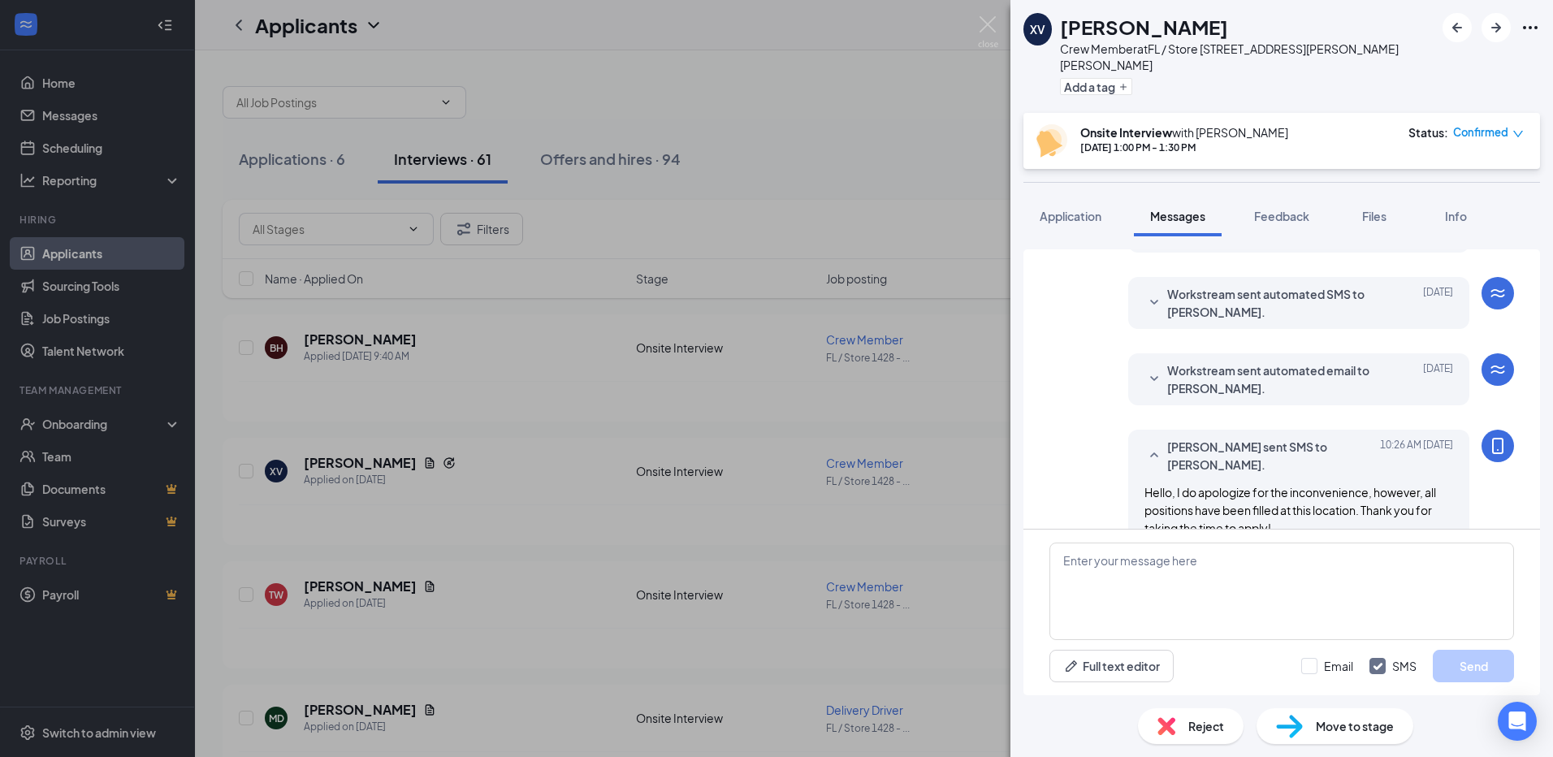
click at [579, 426] on div "XV [PERSON_NAME] Crew Member at [GEOGRAPHIC_DATA] / Store 1428 - [PERSON_NAME][…" at bounding box center [776, 378] width 1553 height 757
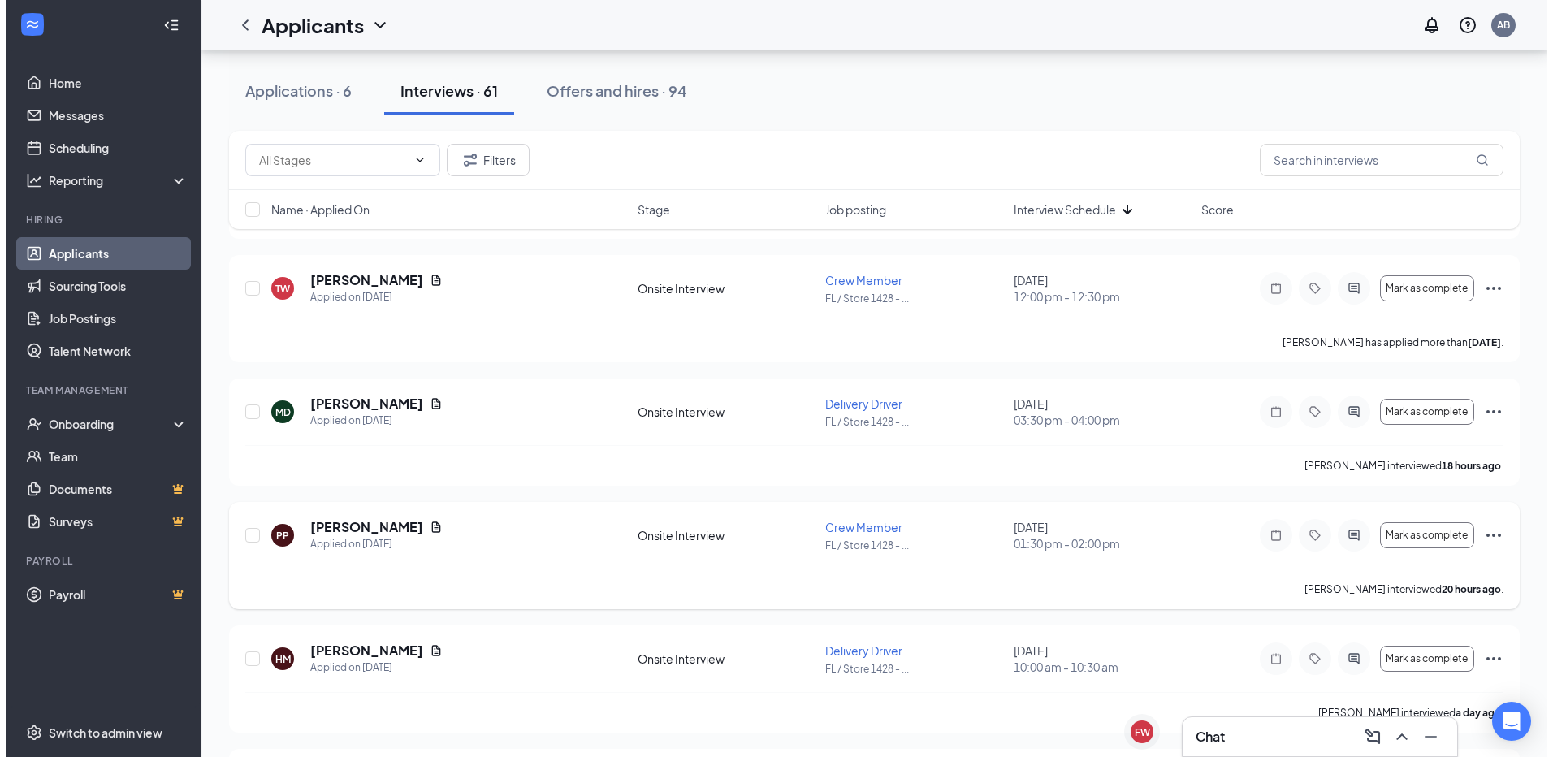
scroll to position [487, 0]
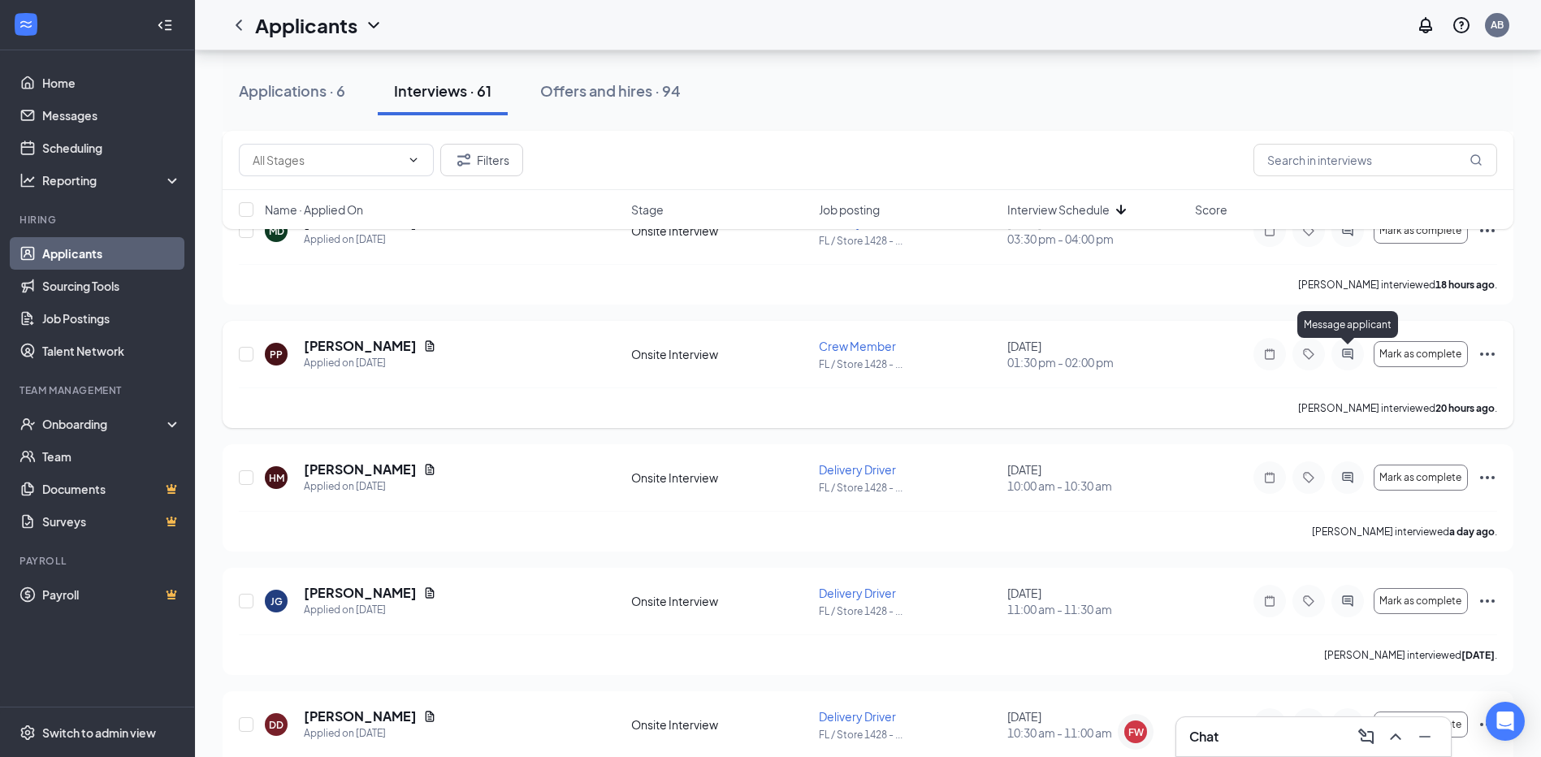
click at [1344, 352] on icon "ActiveChat" at bounding box center [1347, 354] width 19 height 13
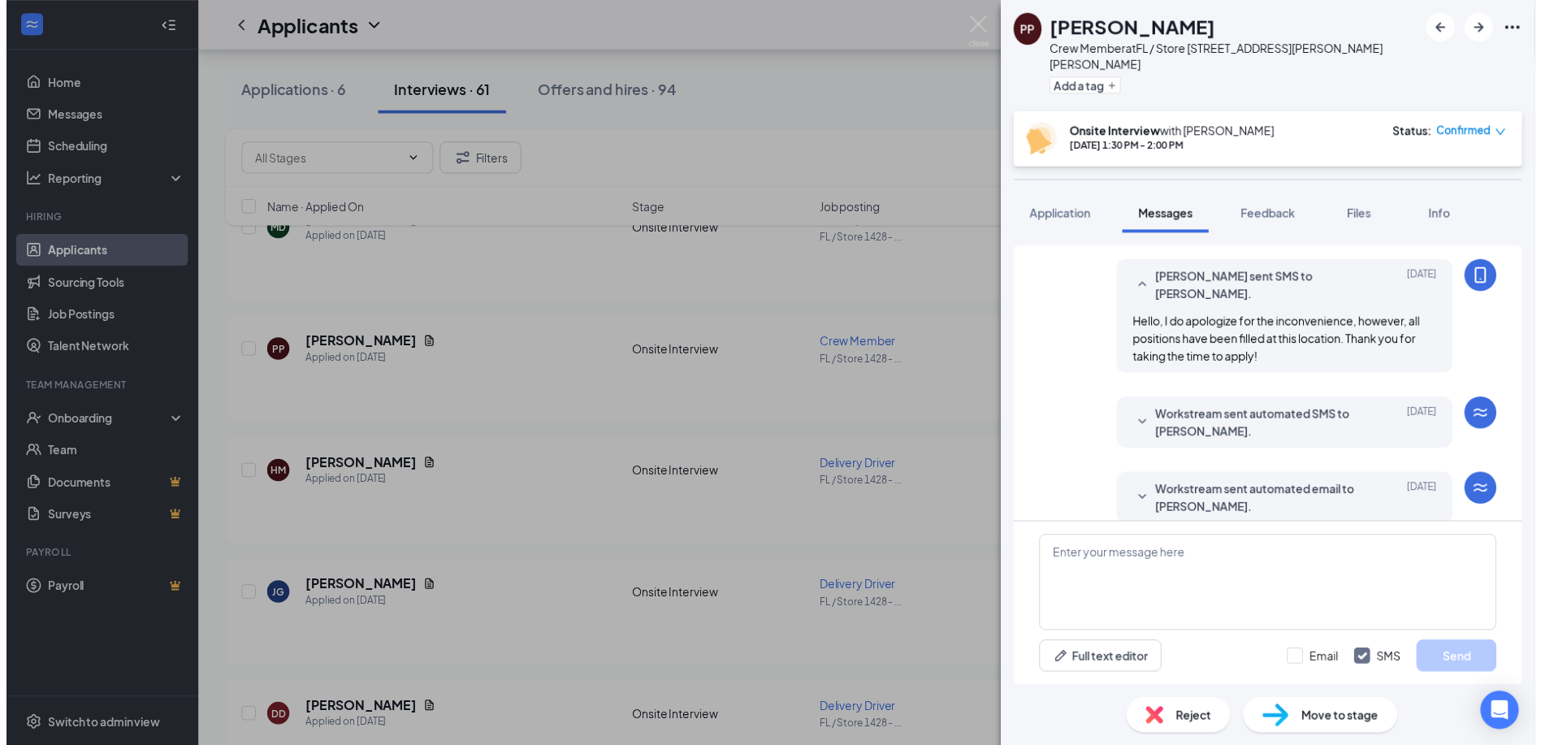
scroll to position [478, 0]
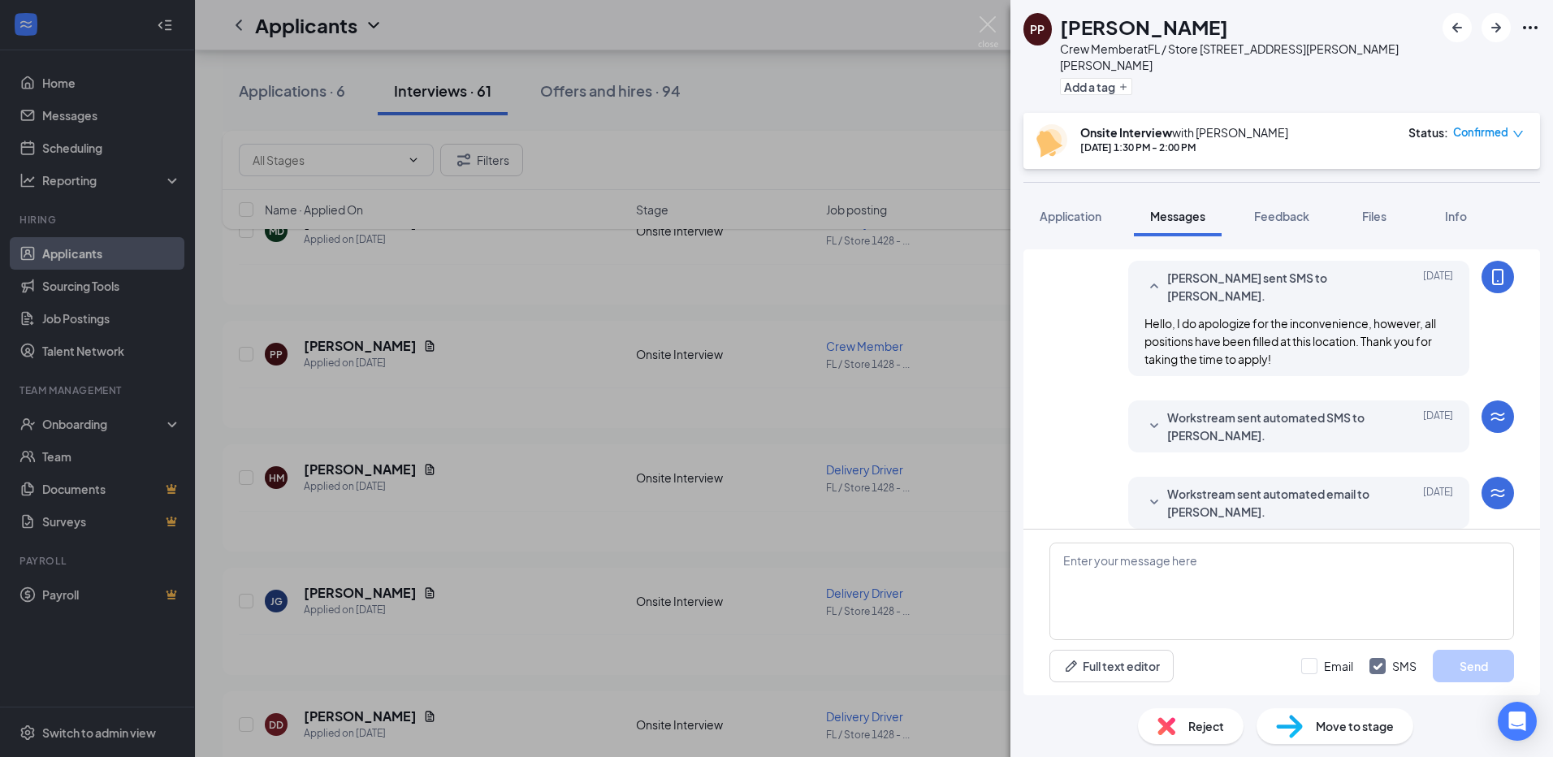
click at [807, 304] on div "PP [PERSON_NAME] Crew Member at [GEOGRAPHIC_DATA] / Store 1428 - [PERSON_NAME][…" at bounding box center [776, 378] width 1553 height 757
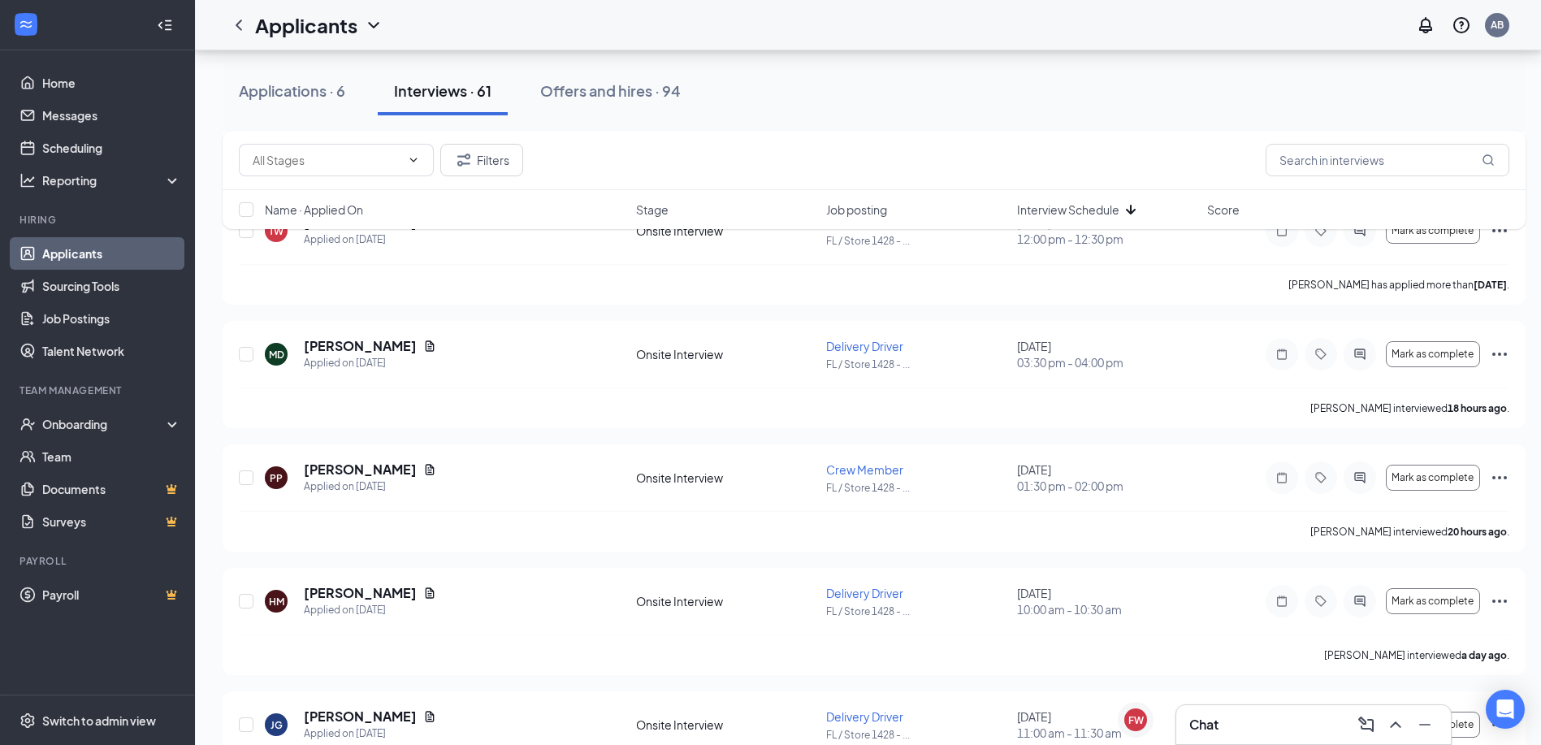
scroll to position [81, 0]
